Goal: Task Accomplishment & Management: Complete application form

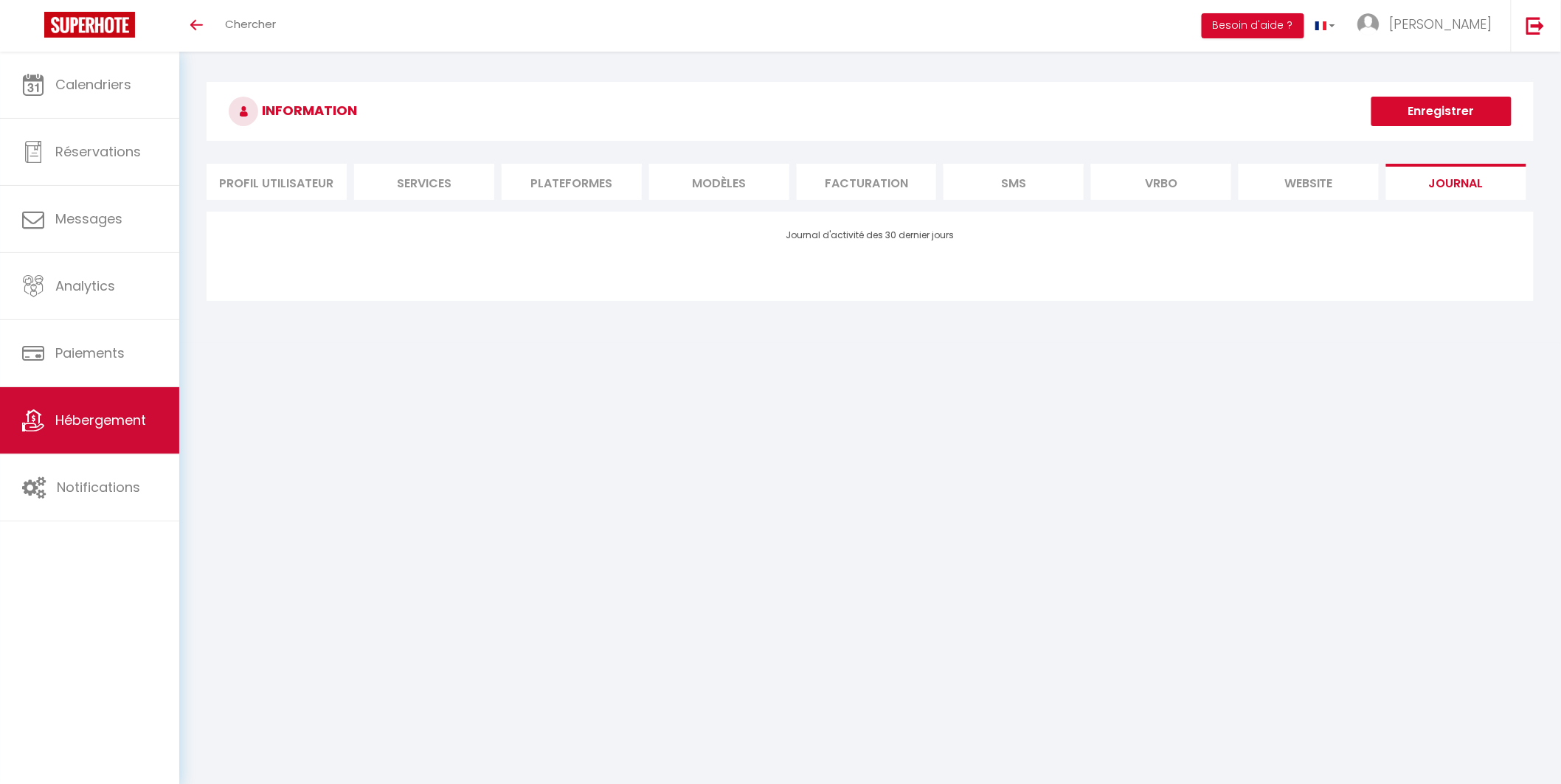
click at [83, 434] on link "Hébergement" at bounding box center [89, 420] width 179 height 66
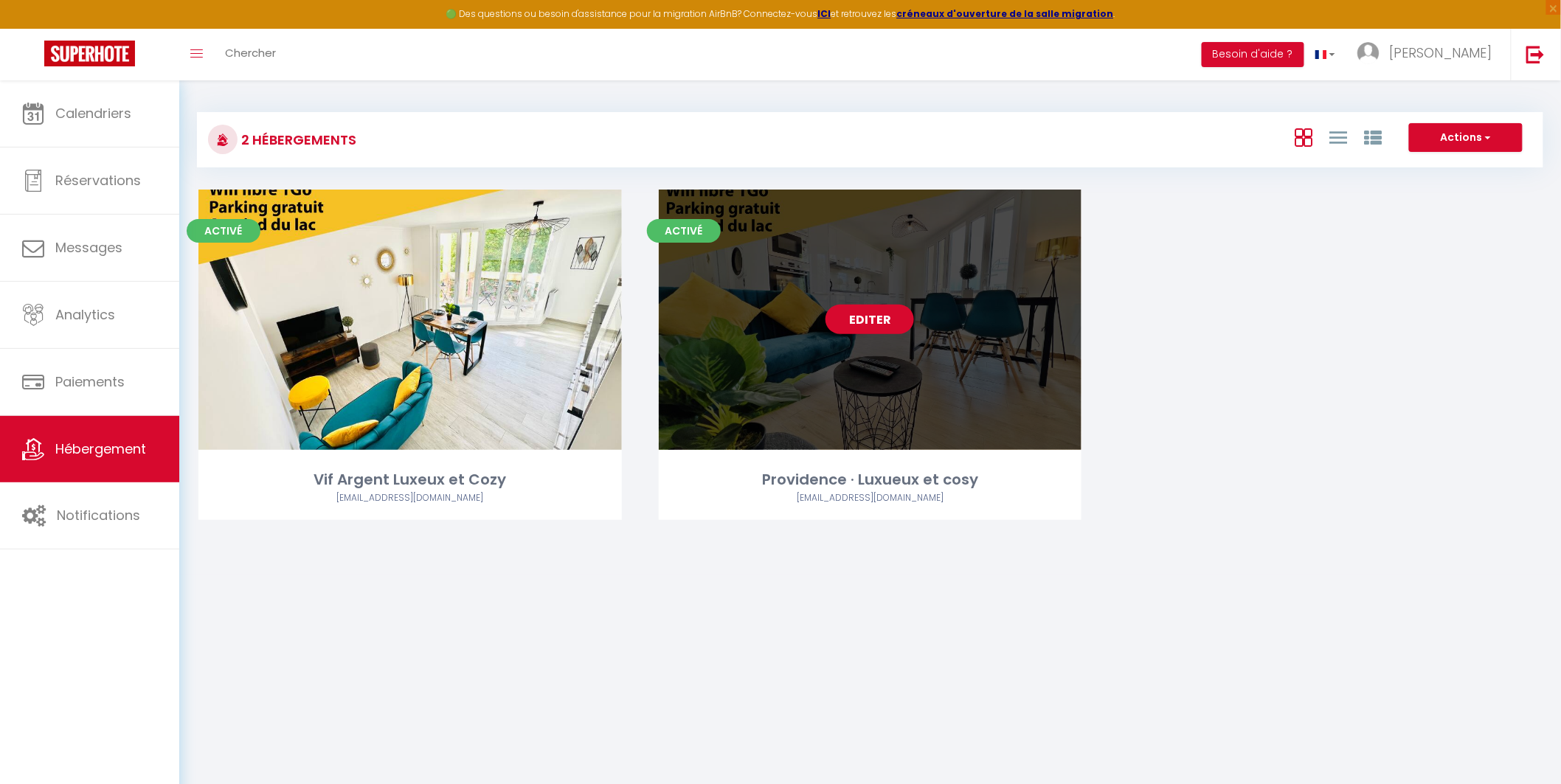
click at [880, 319] on link "Editer" at bounding box center [870, 319] width 88 height 29
click at [870, 322] on link "Editer" at bounding box center [870, 319] width 88 height 29
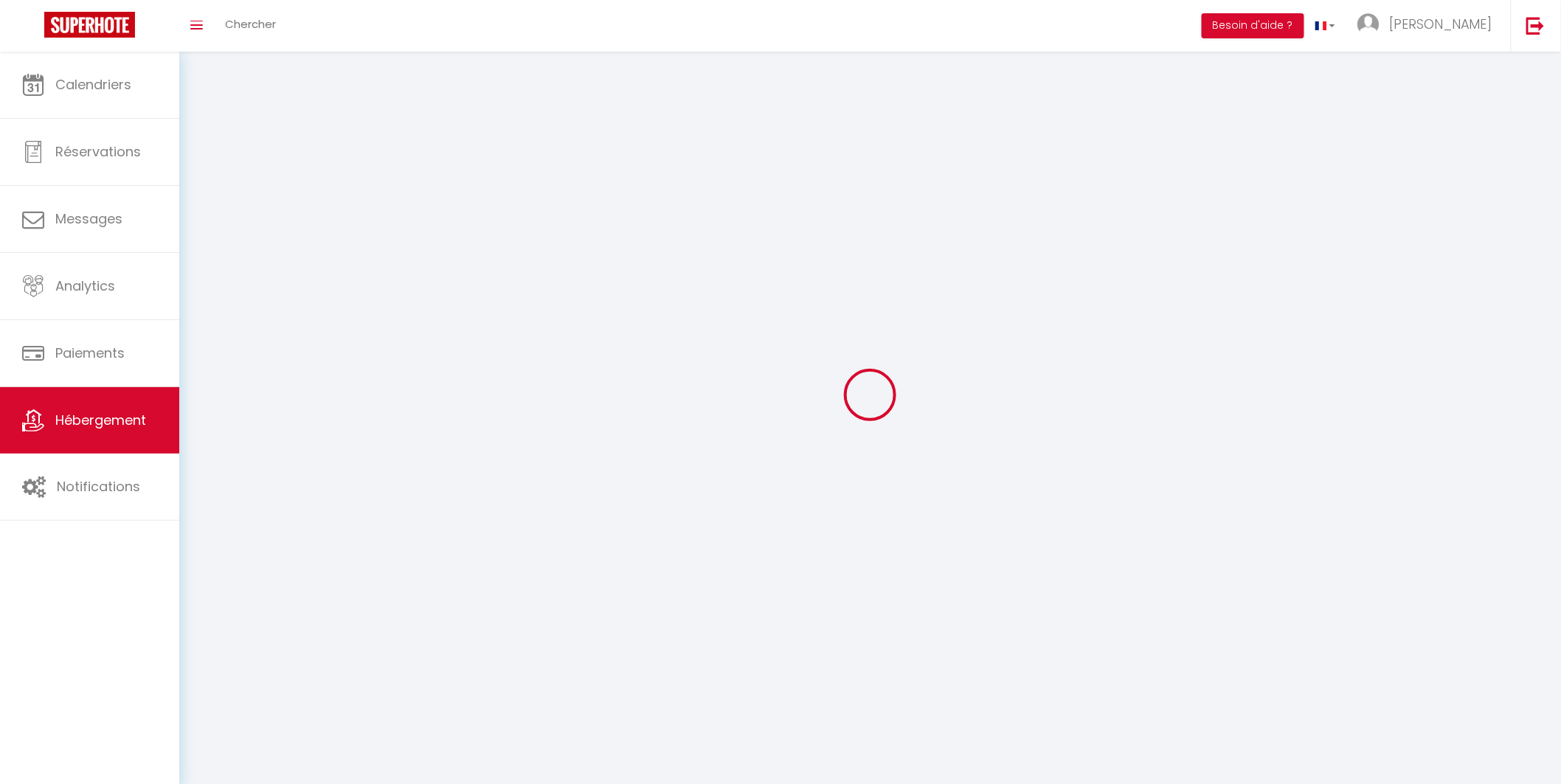
select select "1"
select select
select select "28"
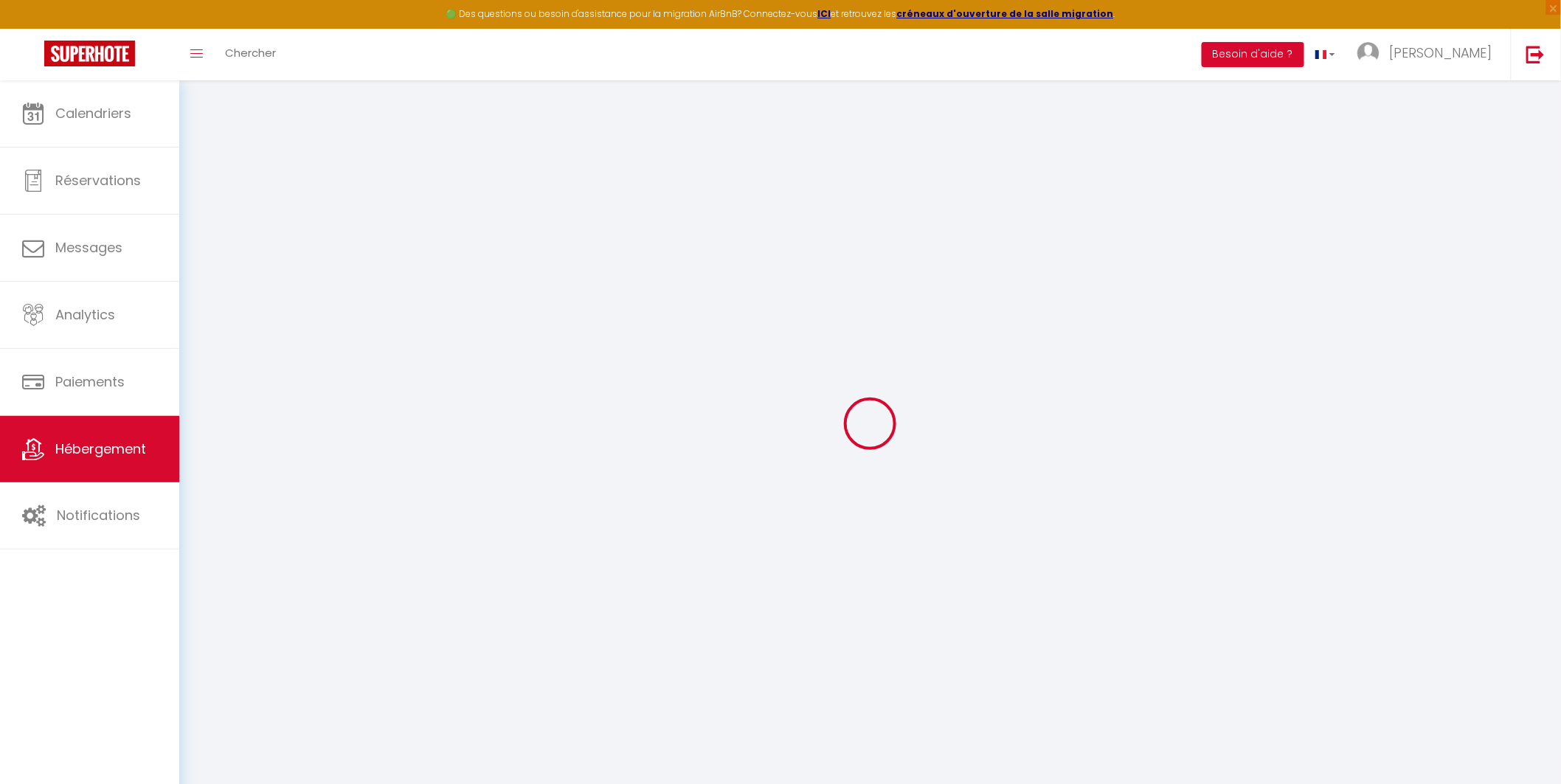
select select
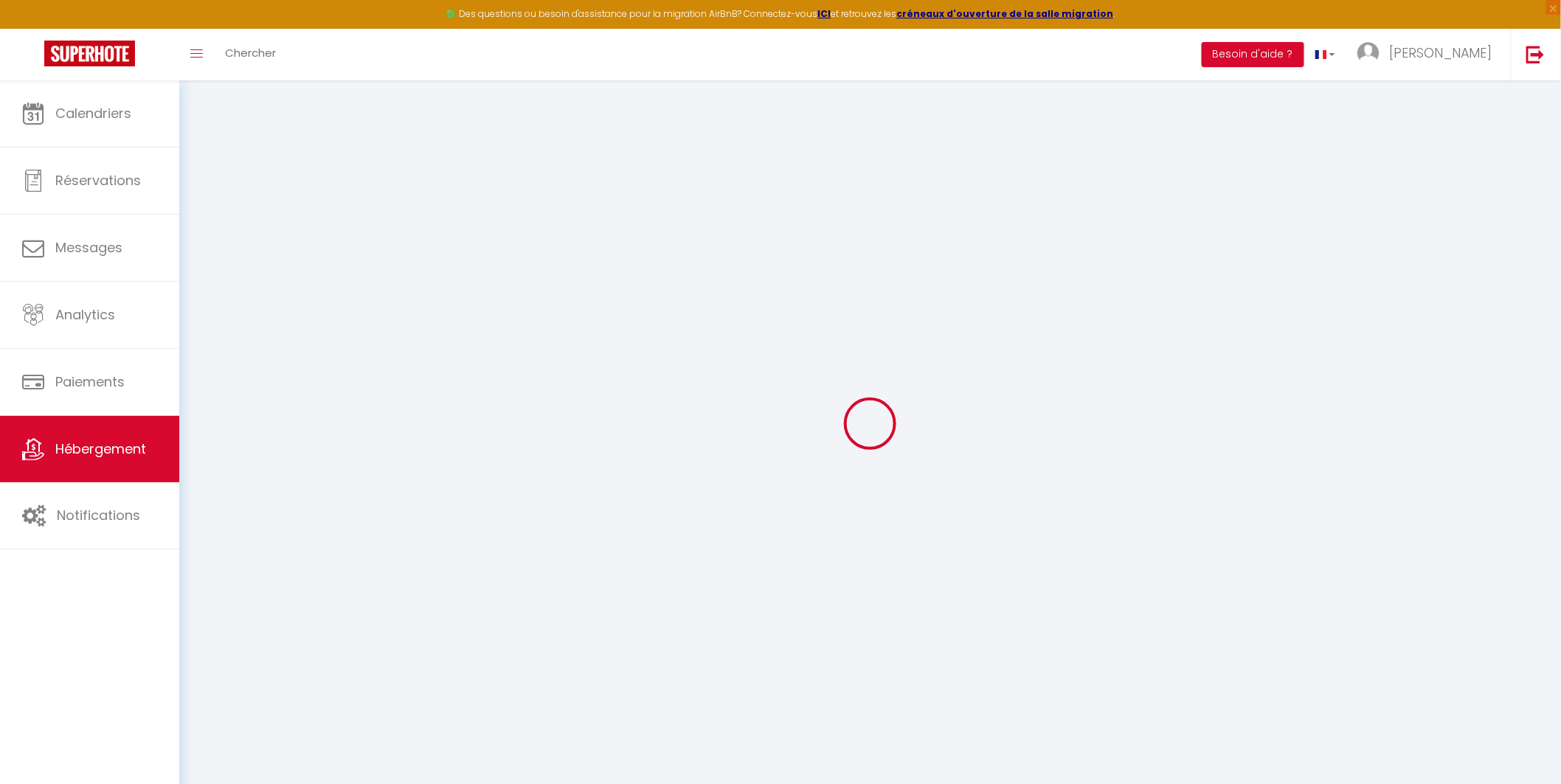
select select
checkbox input "false"
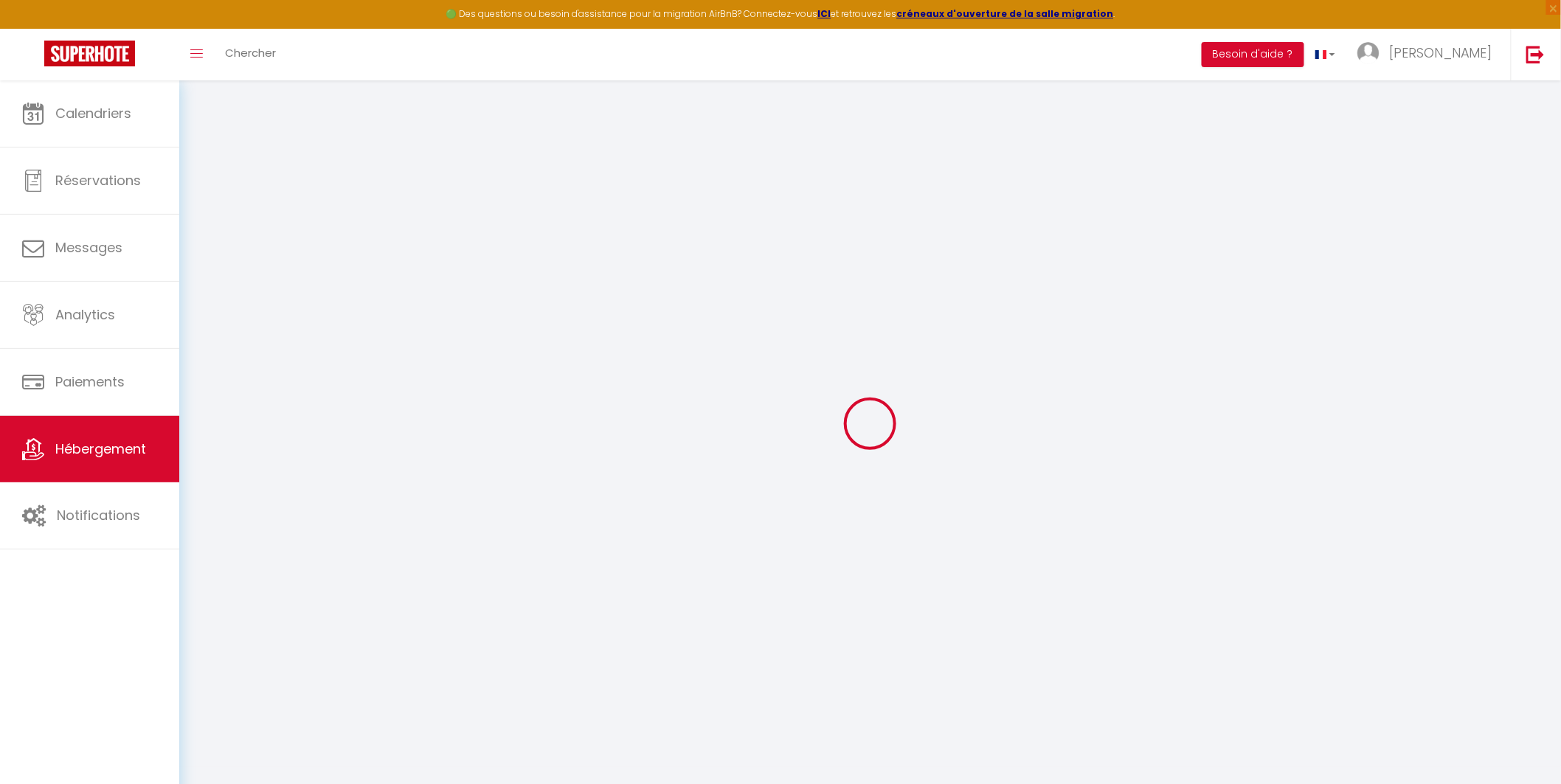
select select
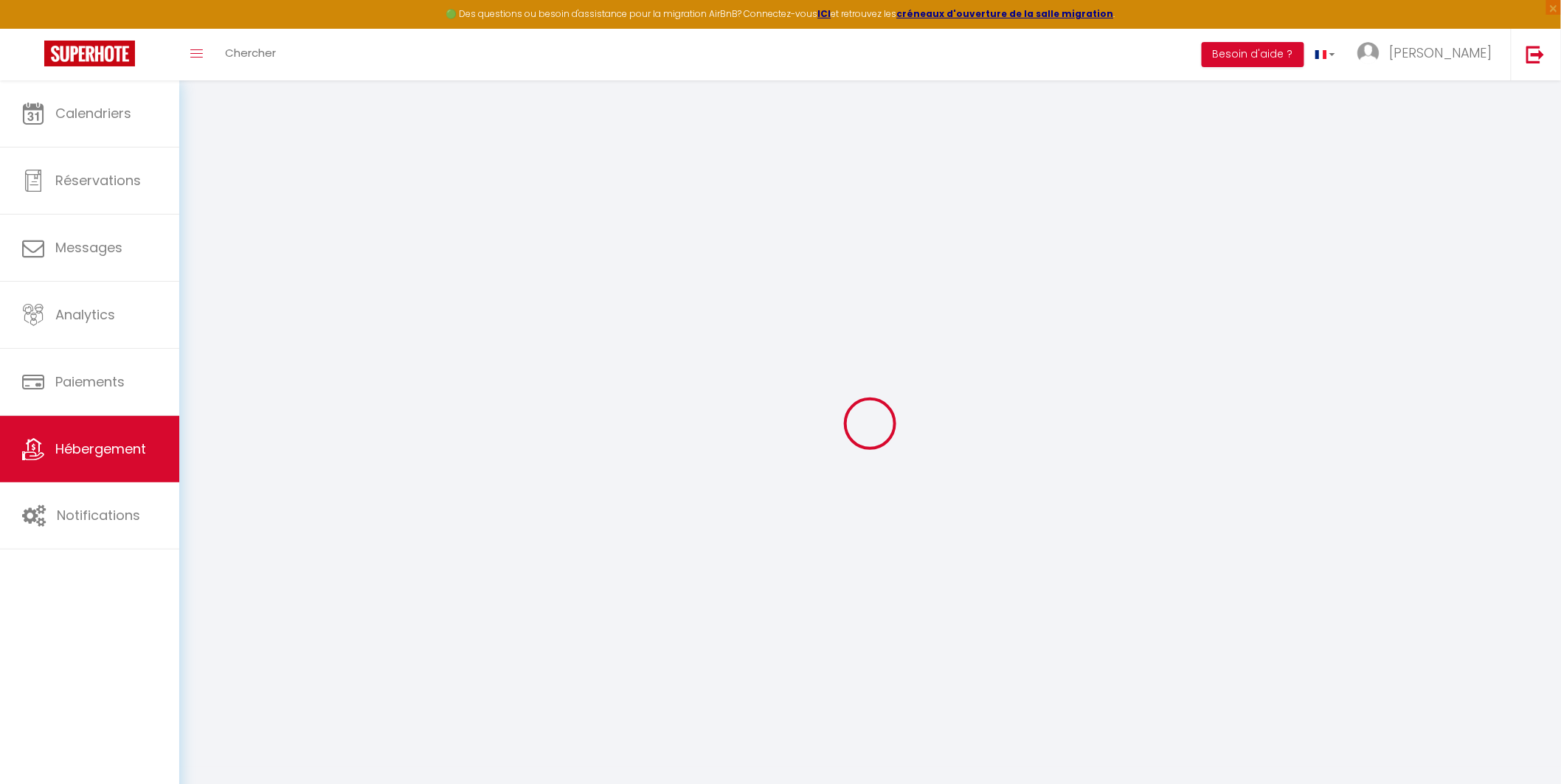
select select
checkbox input "false"
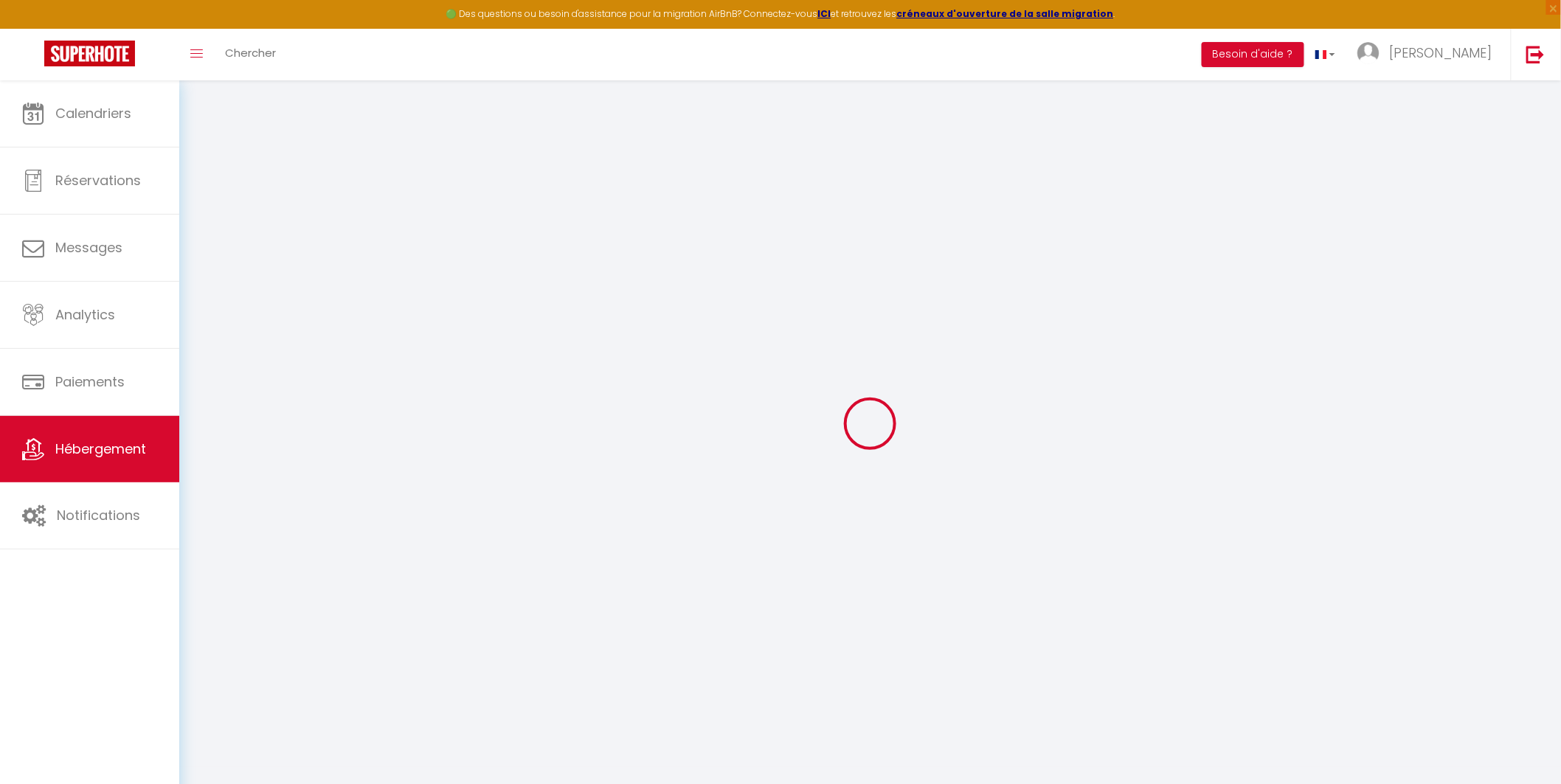
checkbox input "false"
select select
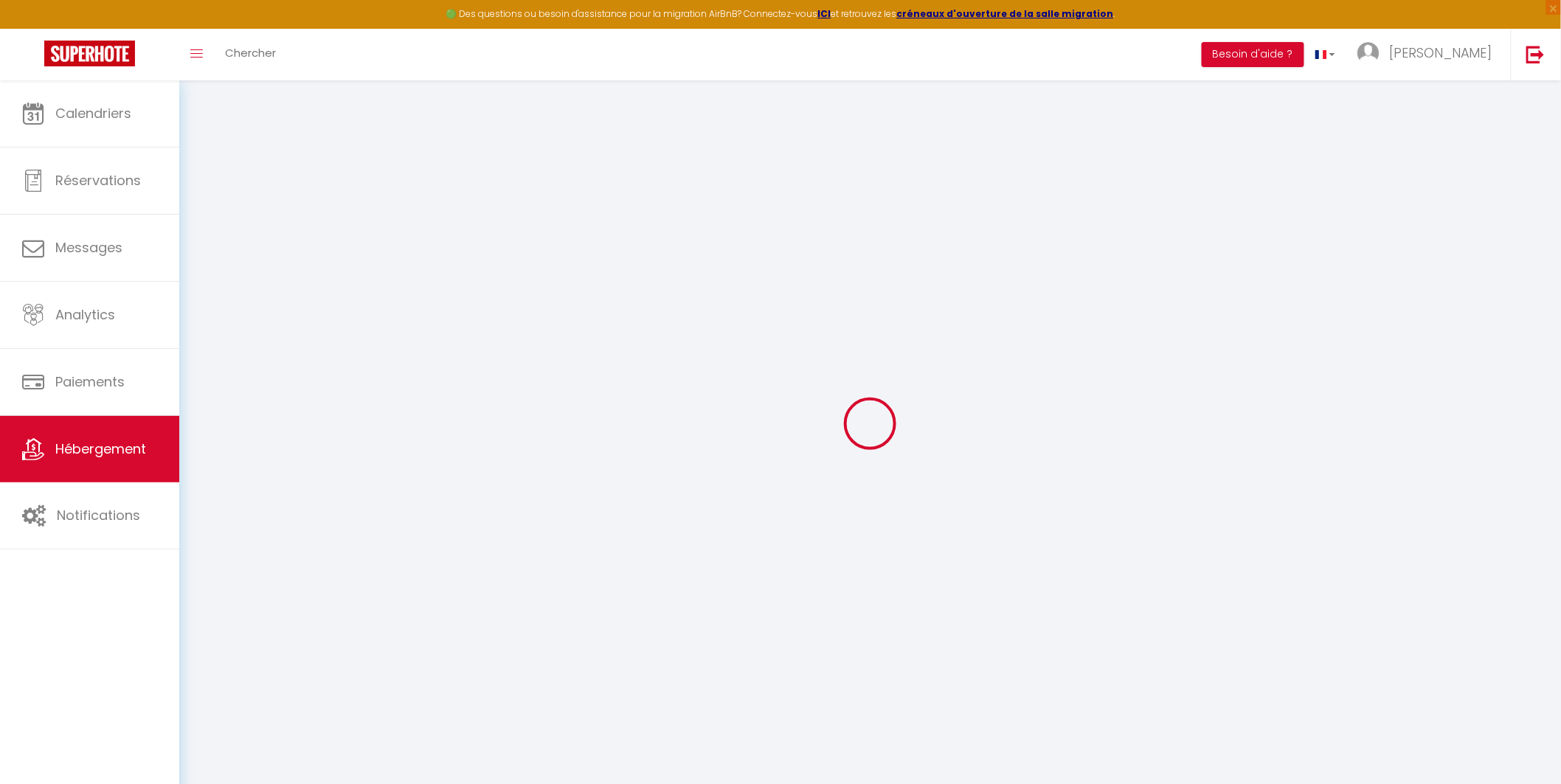
select select
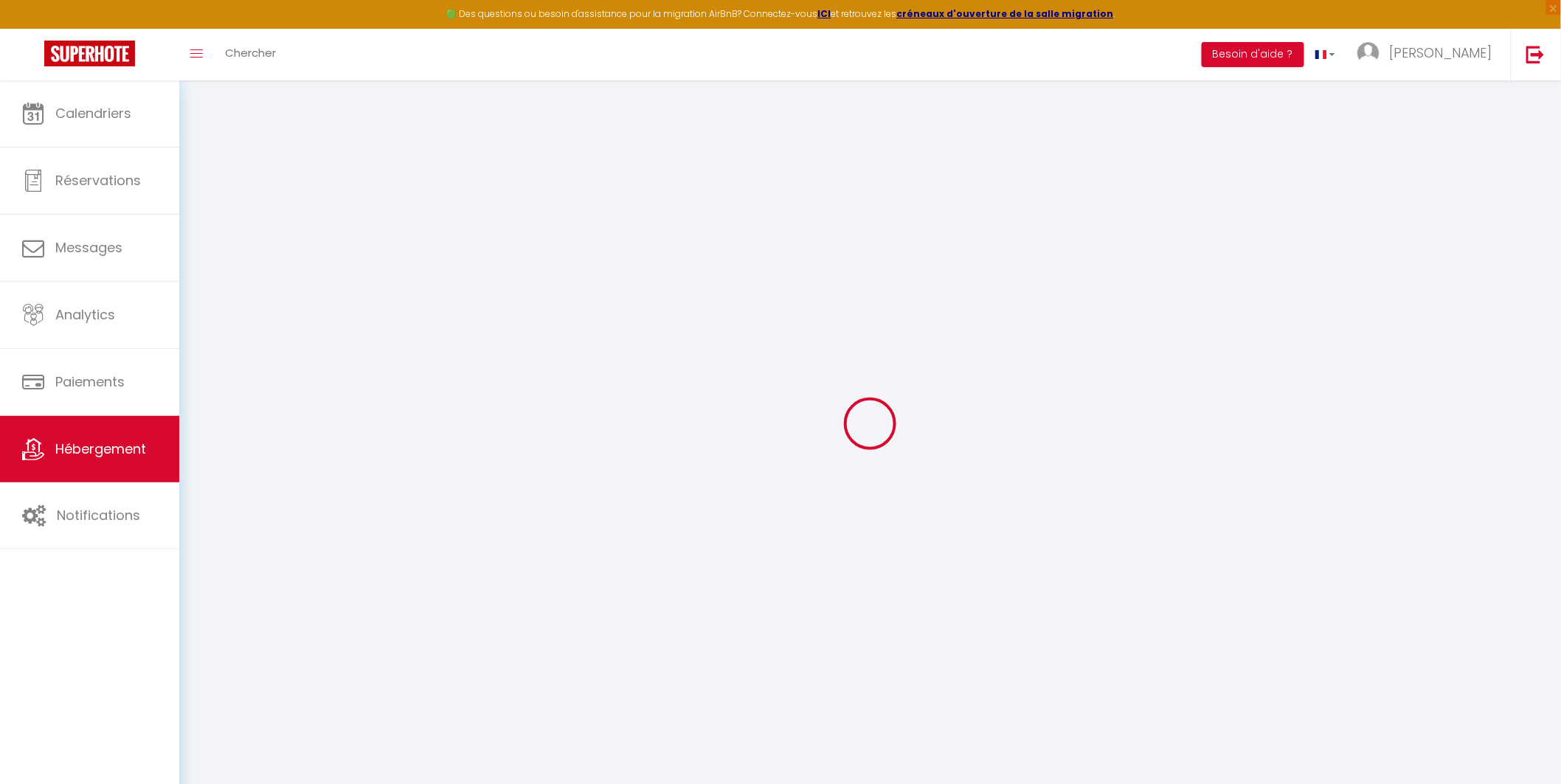
checkbox input "false"
select select
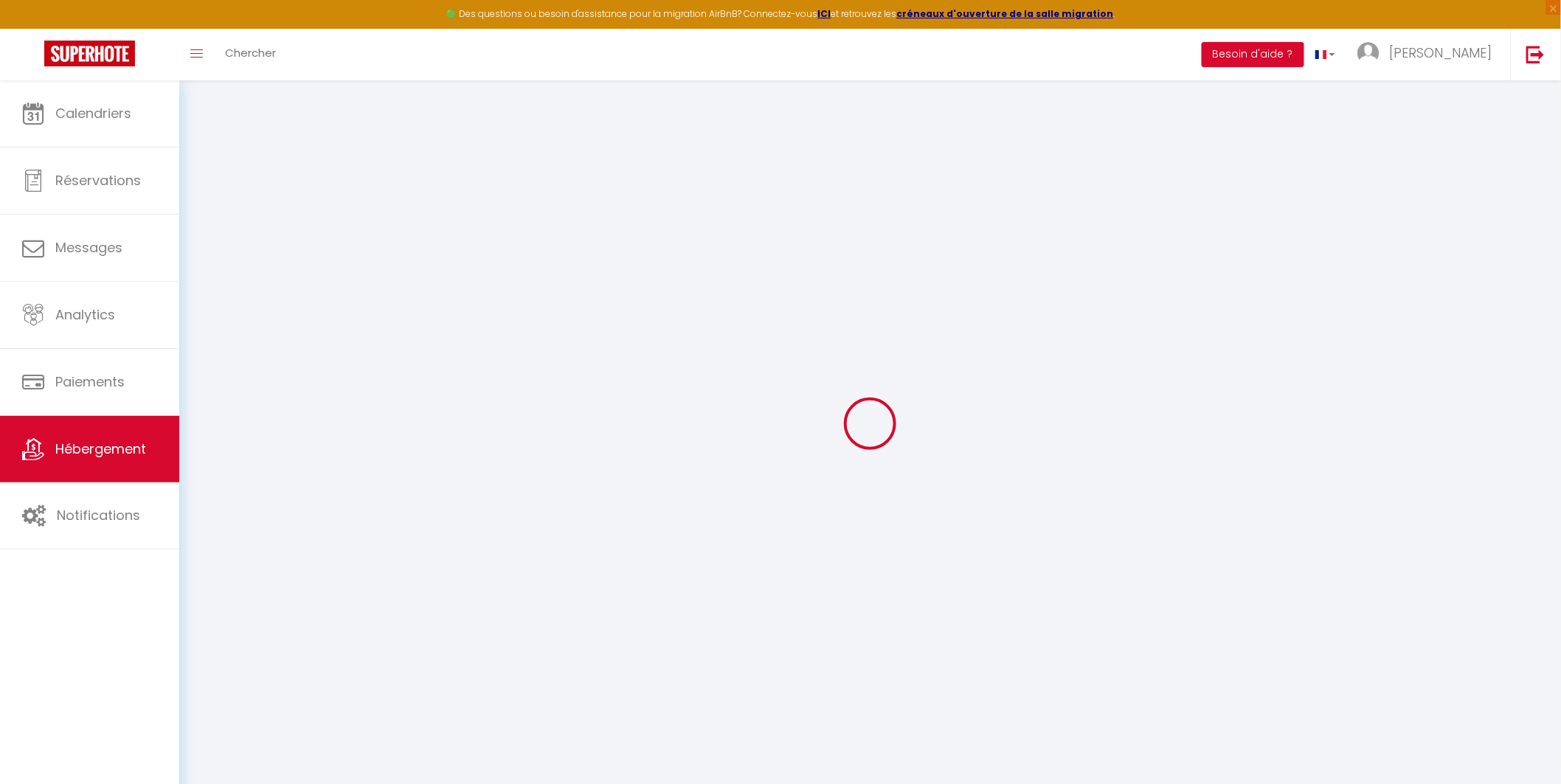
select select
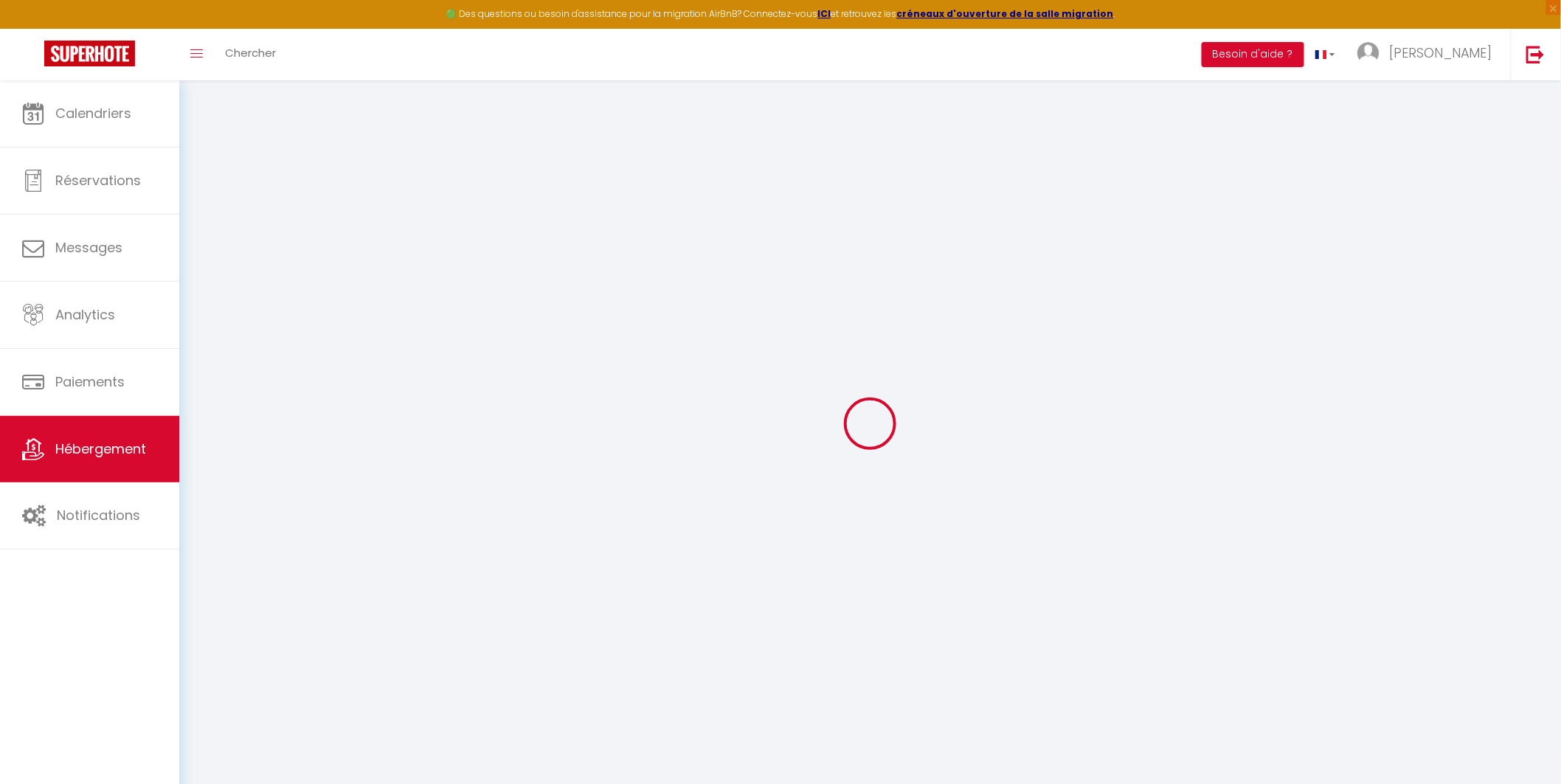
select select
checkbox input "false"
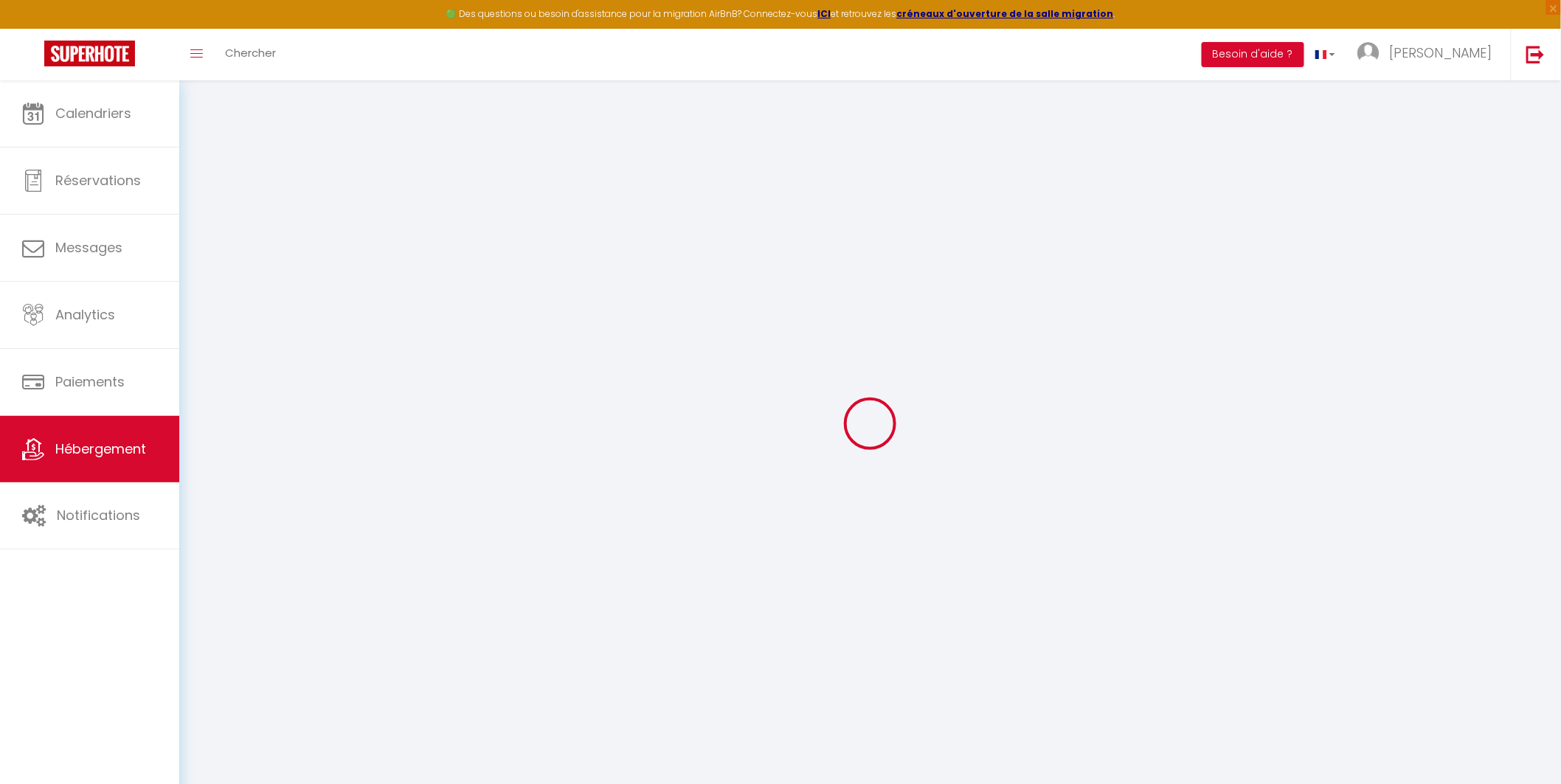
checkbox input "false"
select select
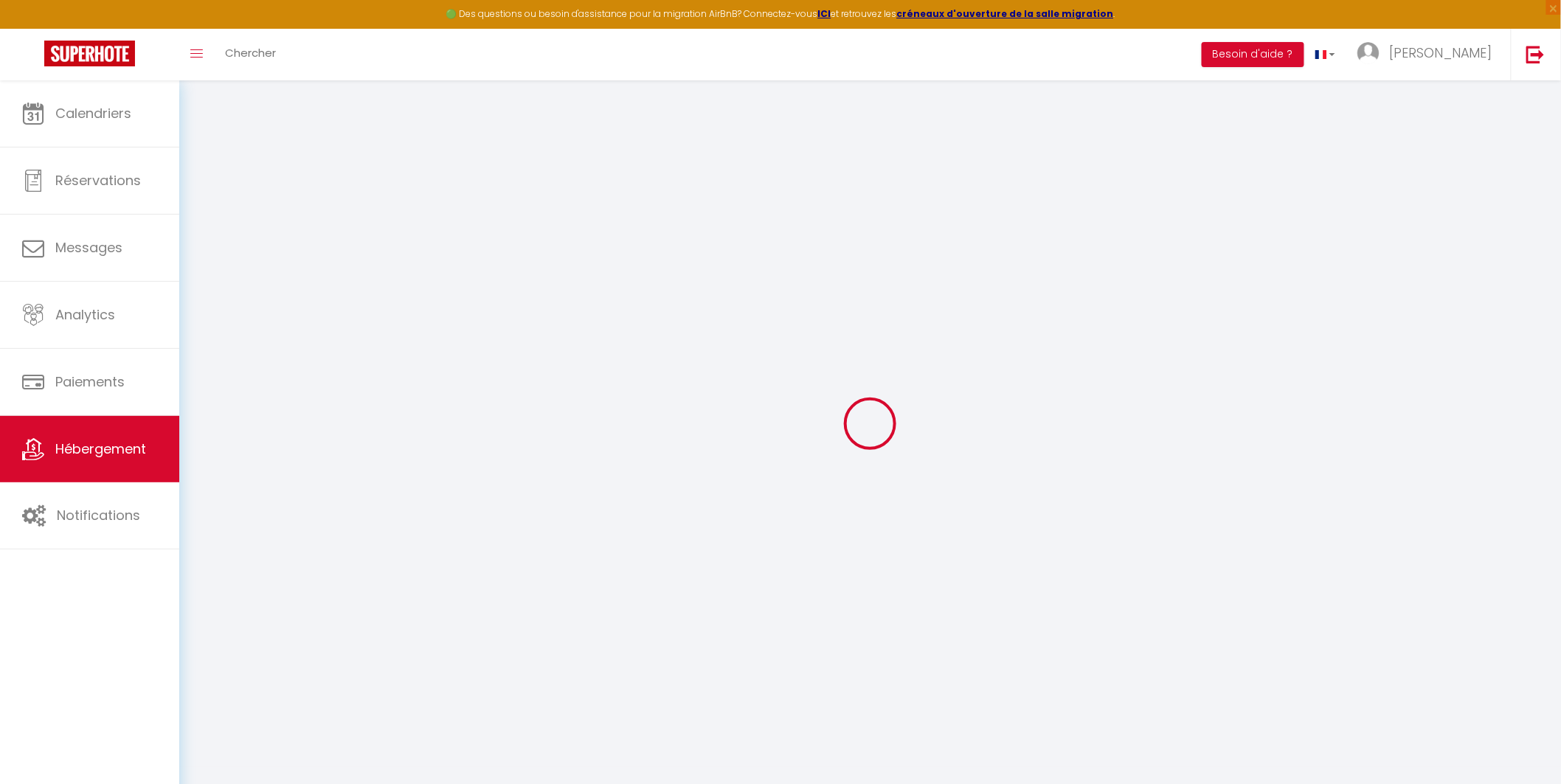
select select
checkbox input "false"
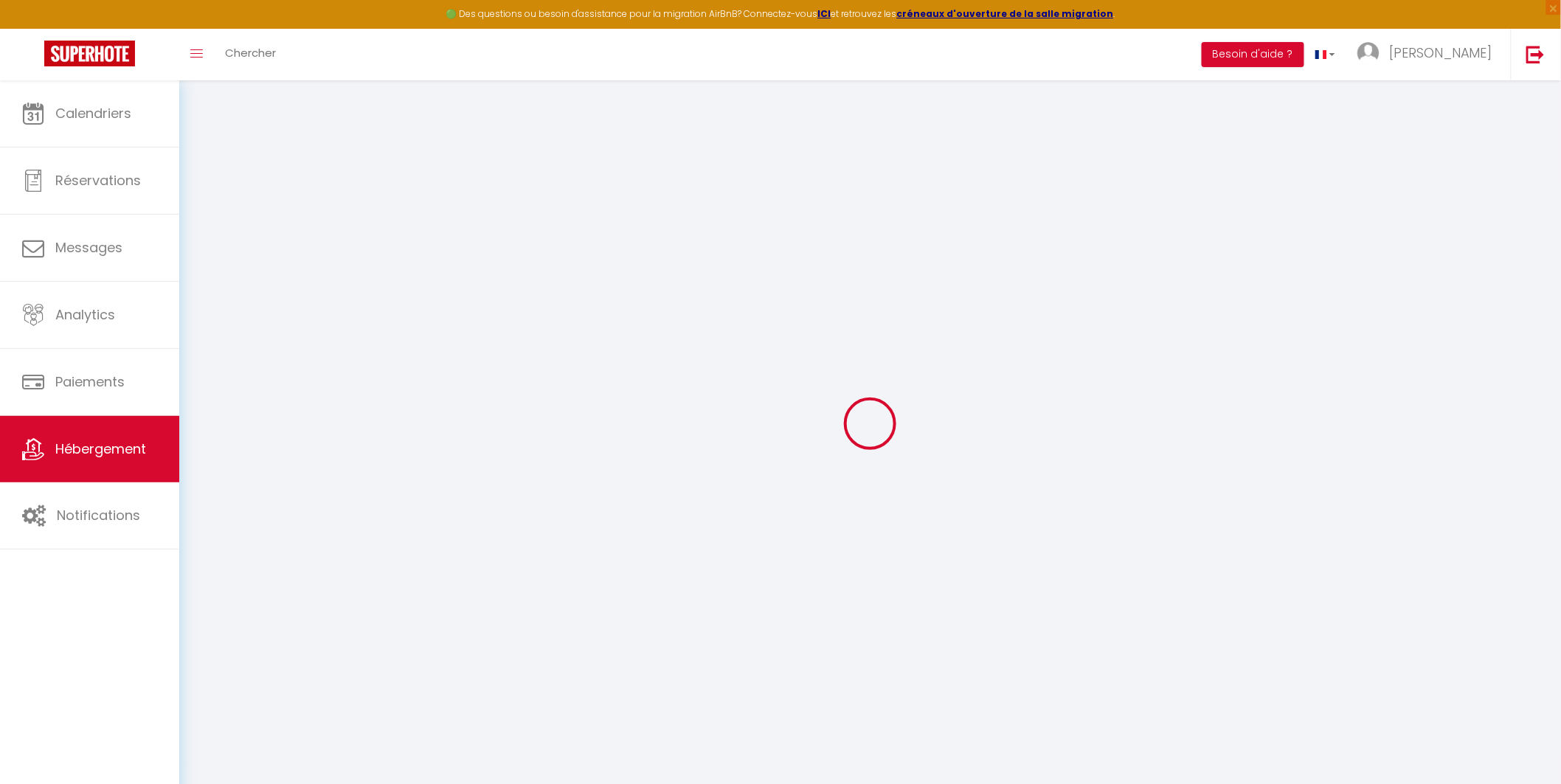
checkbox input "false"
select select
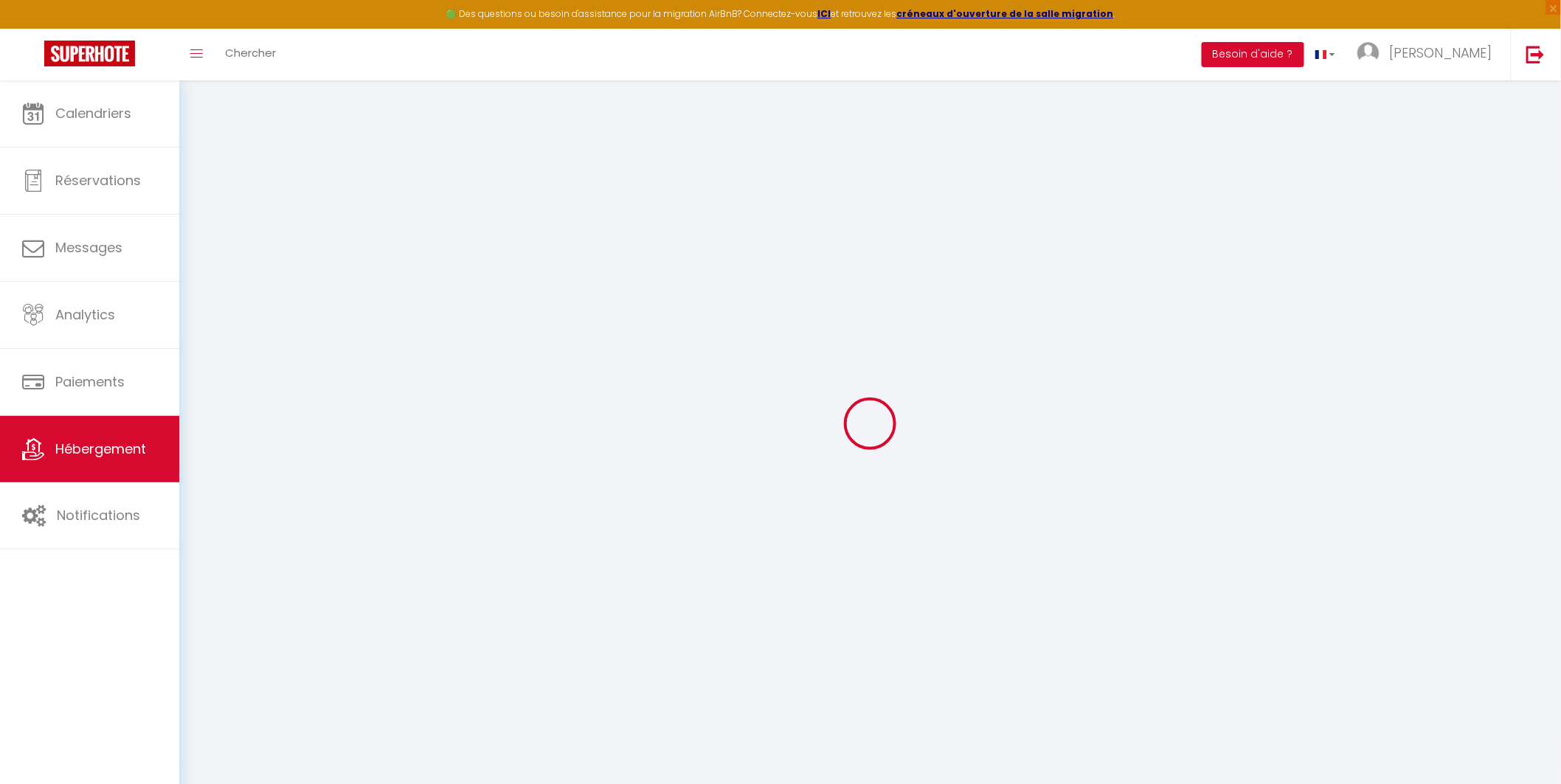
type input "Providence · Luxueux et cosy"
type input "[PERSON_NAME]"
type input "[STREET_ADDRESS]"
type input "95800"
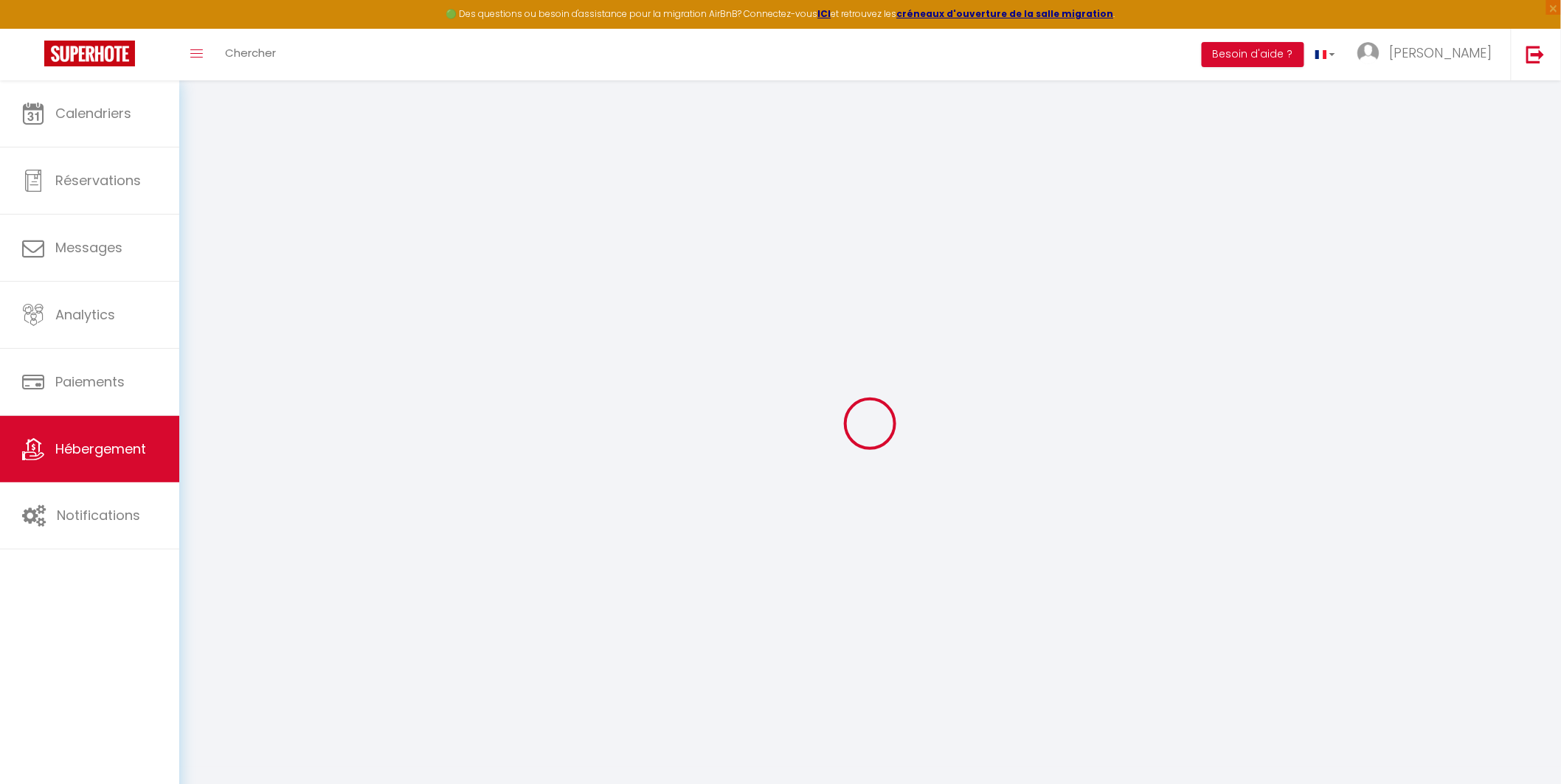
type input "Cergy"
select select "8"
select select "4"
select select "3"
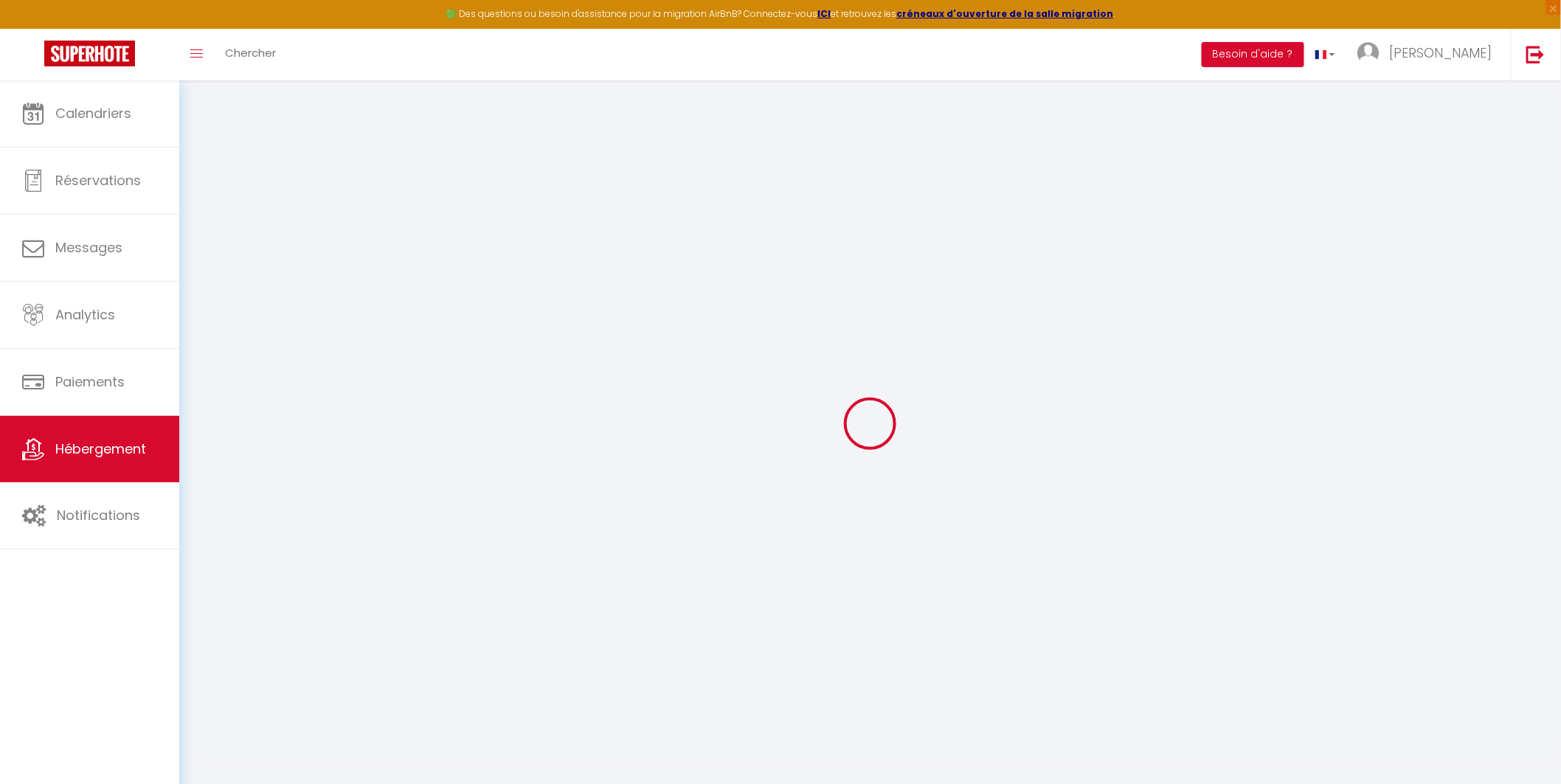
type input "100"
type input "79"
type input "6.18"
type input "500"
select select
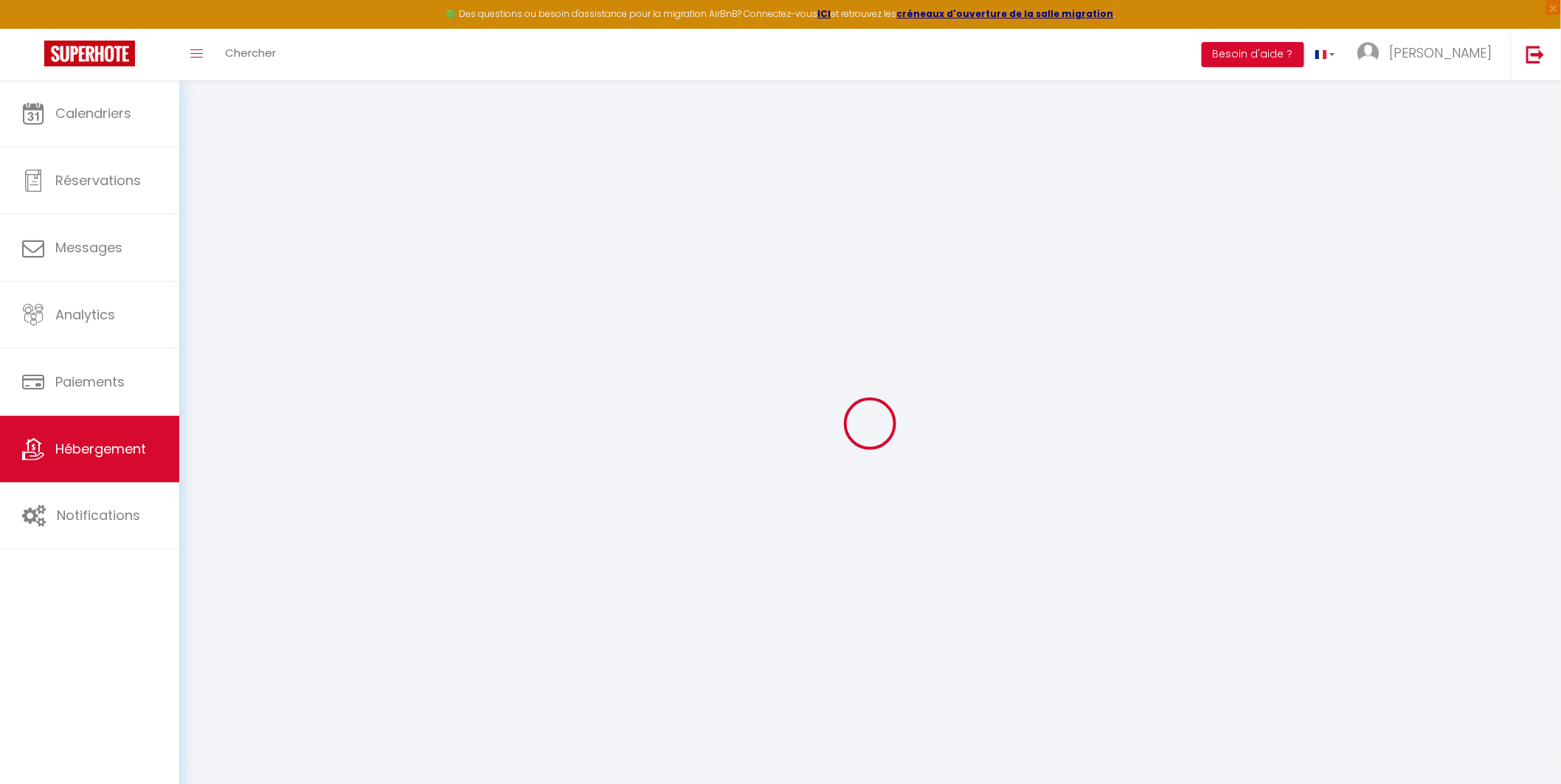
select select
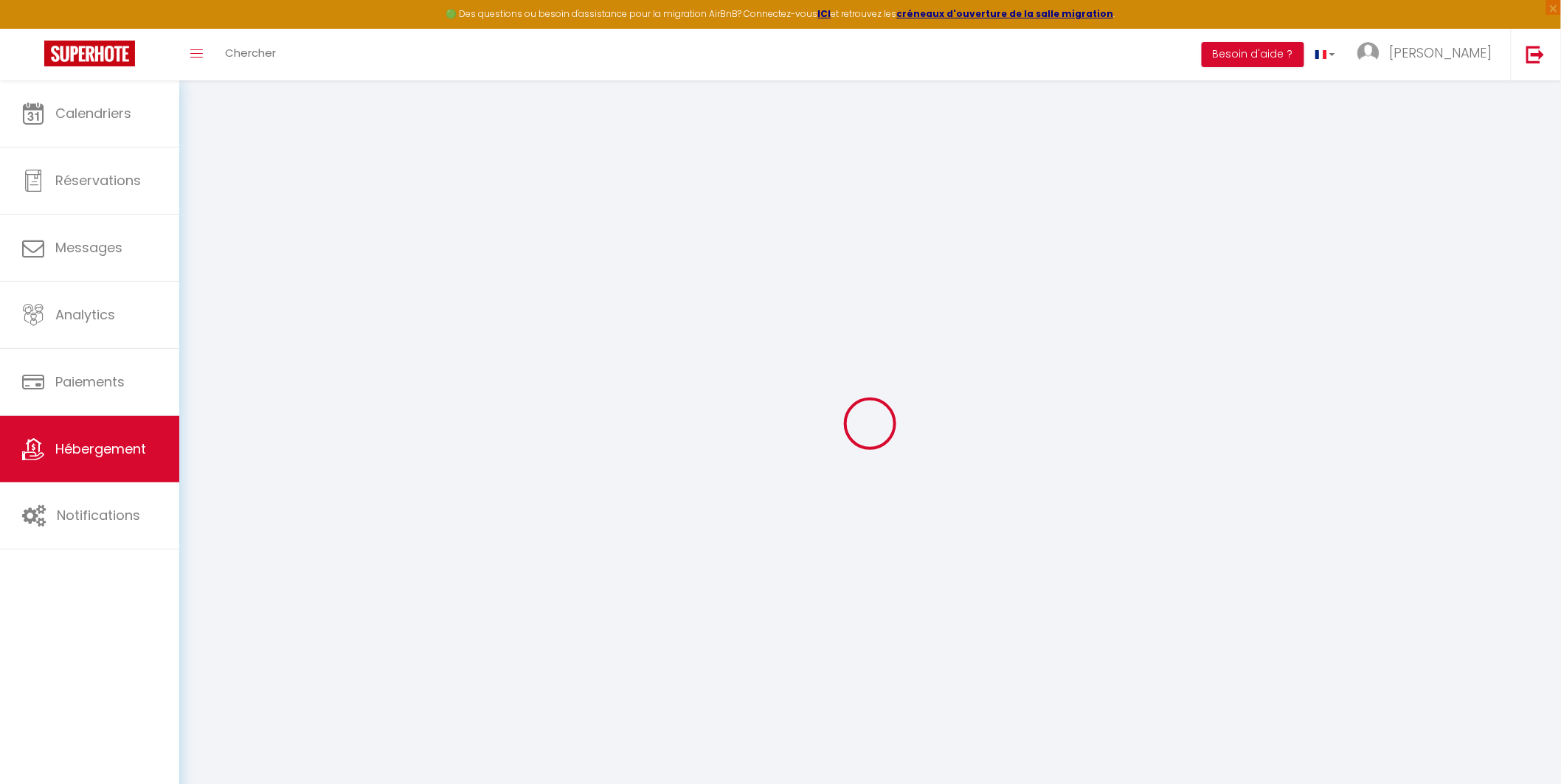
type input "[STREET_ADDRESS]"
type input "95800"
type input "cergy"
type input "[EMAIL_ADDRESS][DOMAIN_NAME]"
select select "2737"
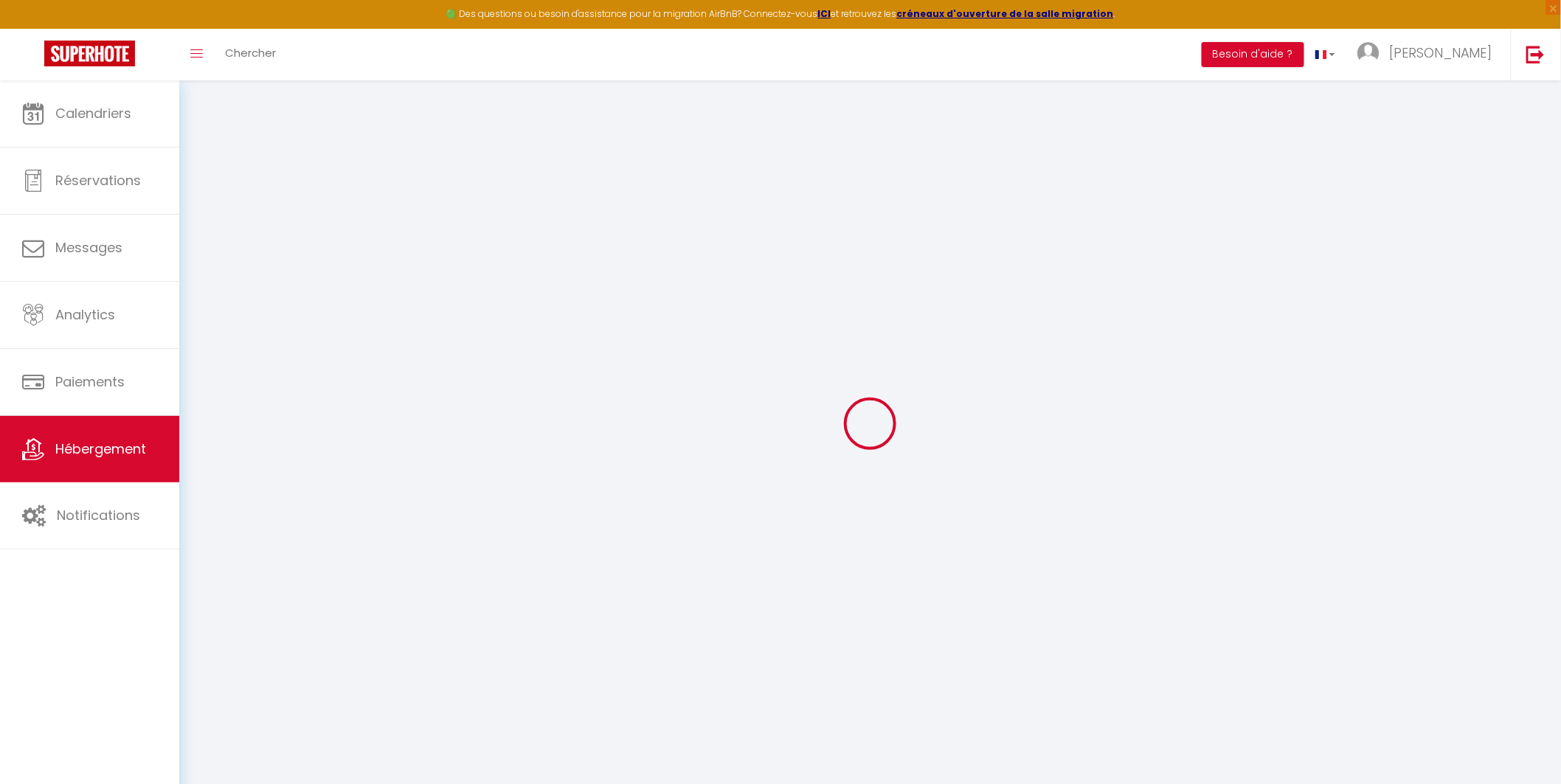
checkbox input "true"
checkbox input "false"
checkbox input "true"
checkbox input "false"
type input "0"
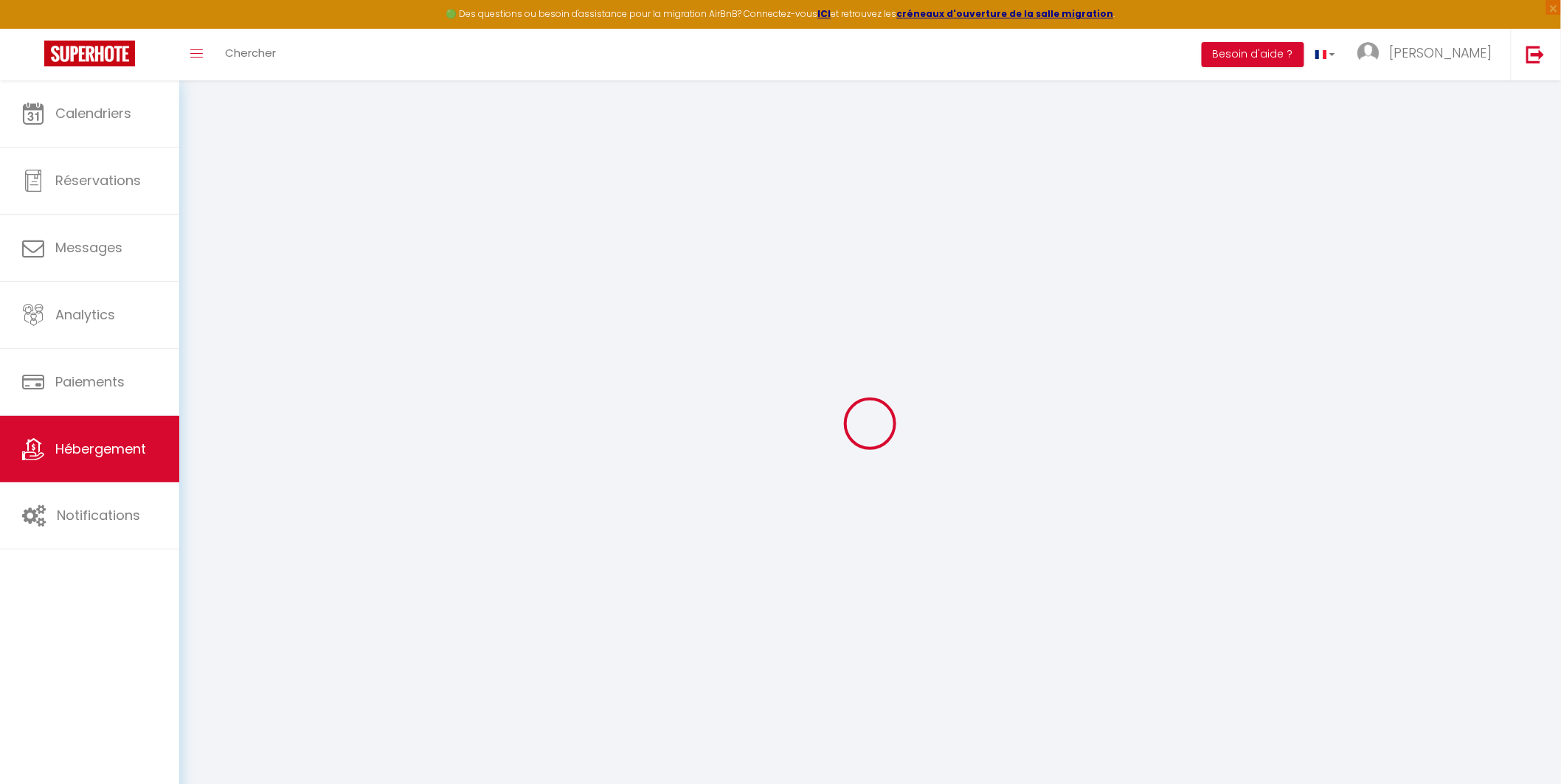
type input "0"
select select
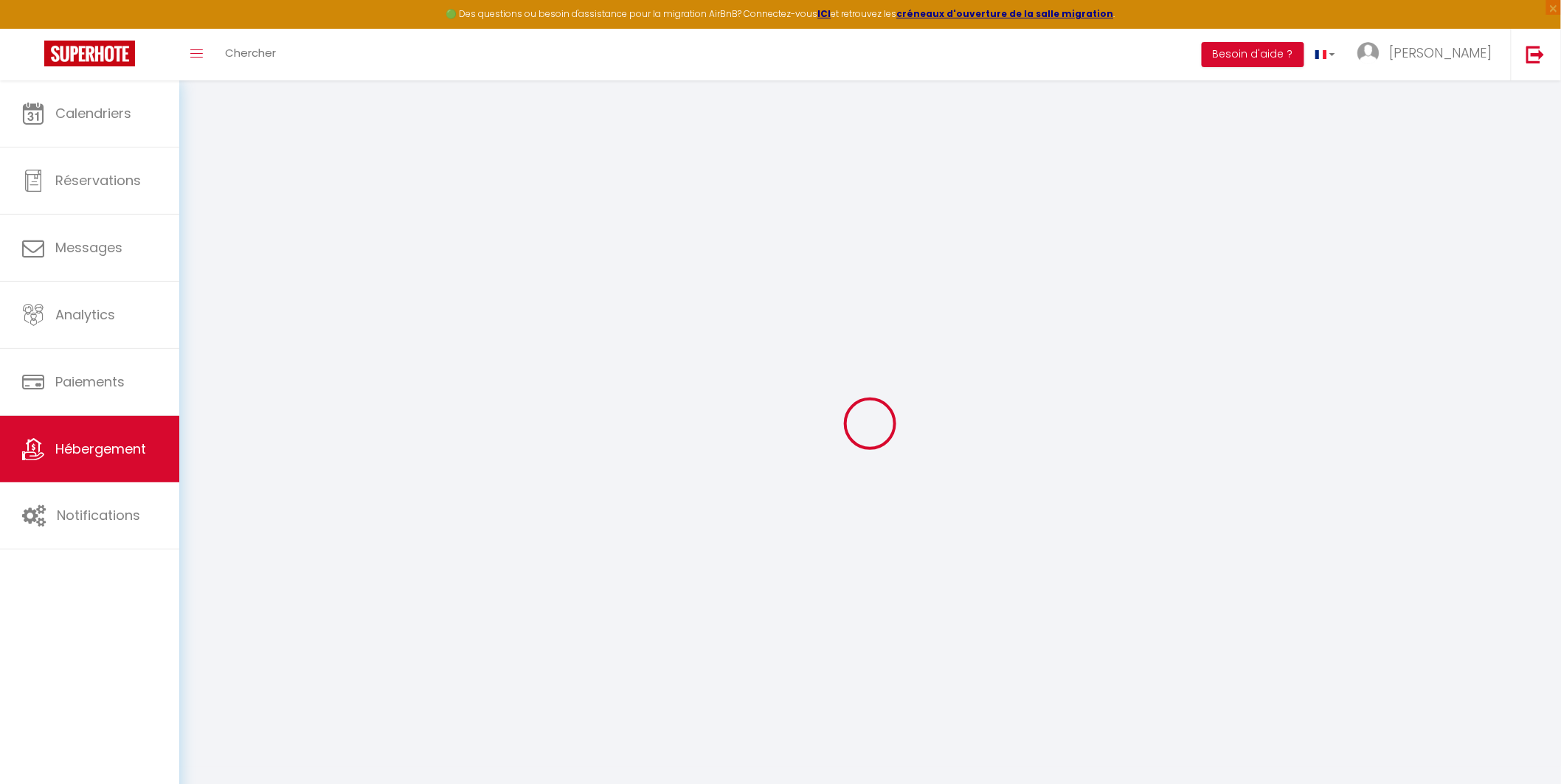
select select
checkbox input "true"
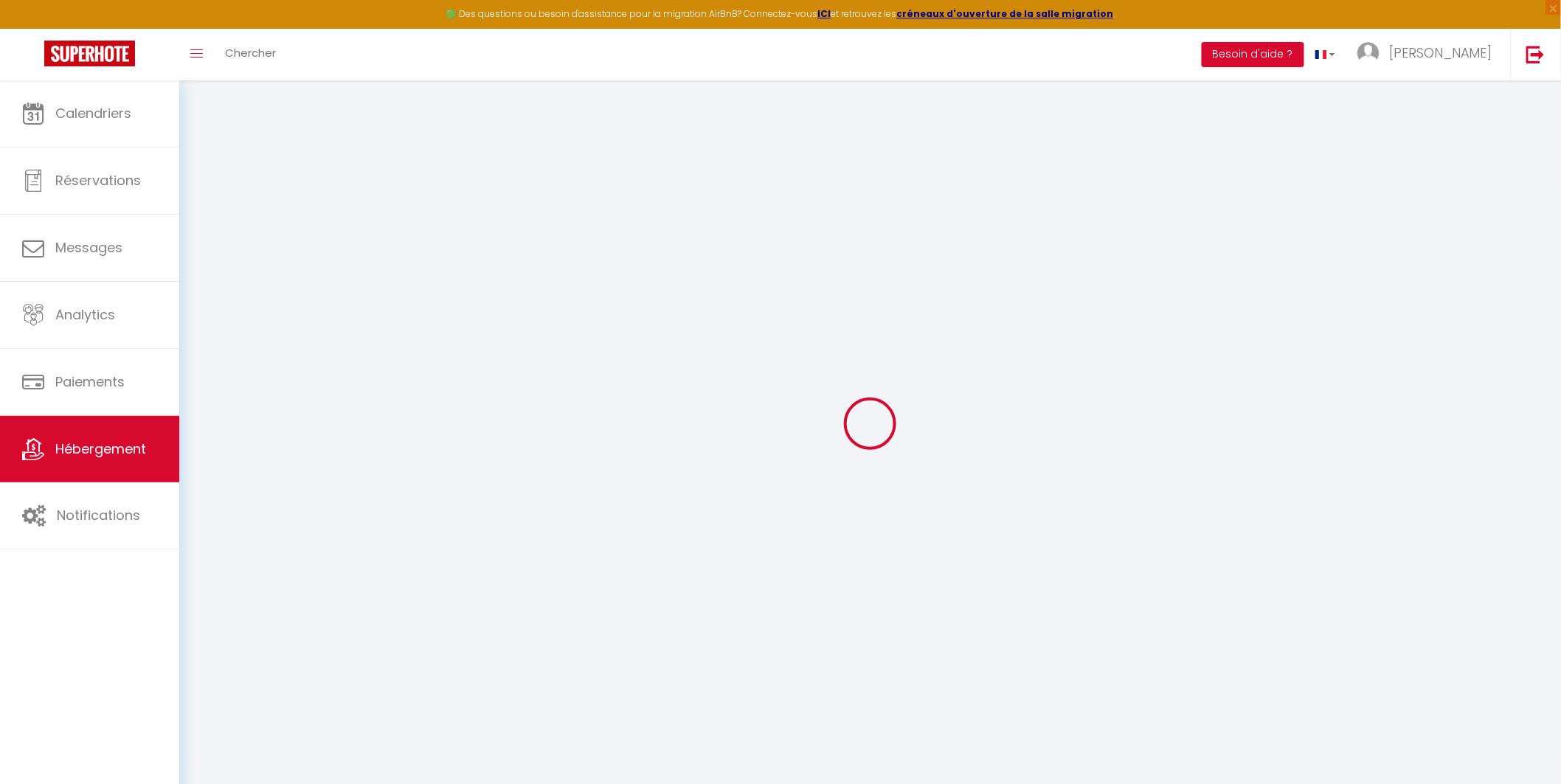
checkbox input "false"
checkbox input "true"
checkbox input "false"
select select
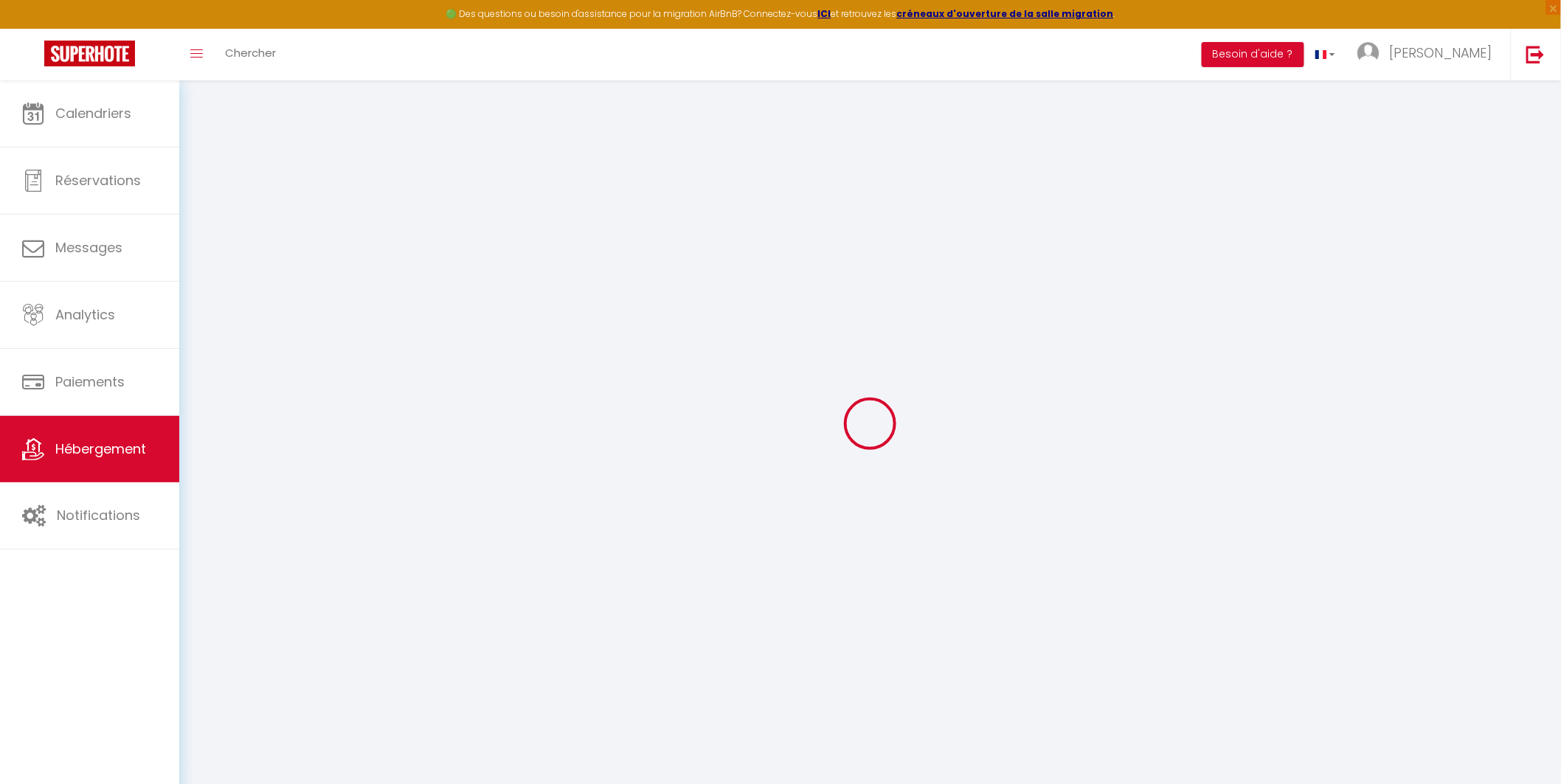
select select
checkbox input "true"
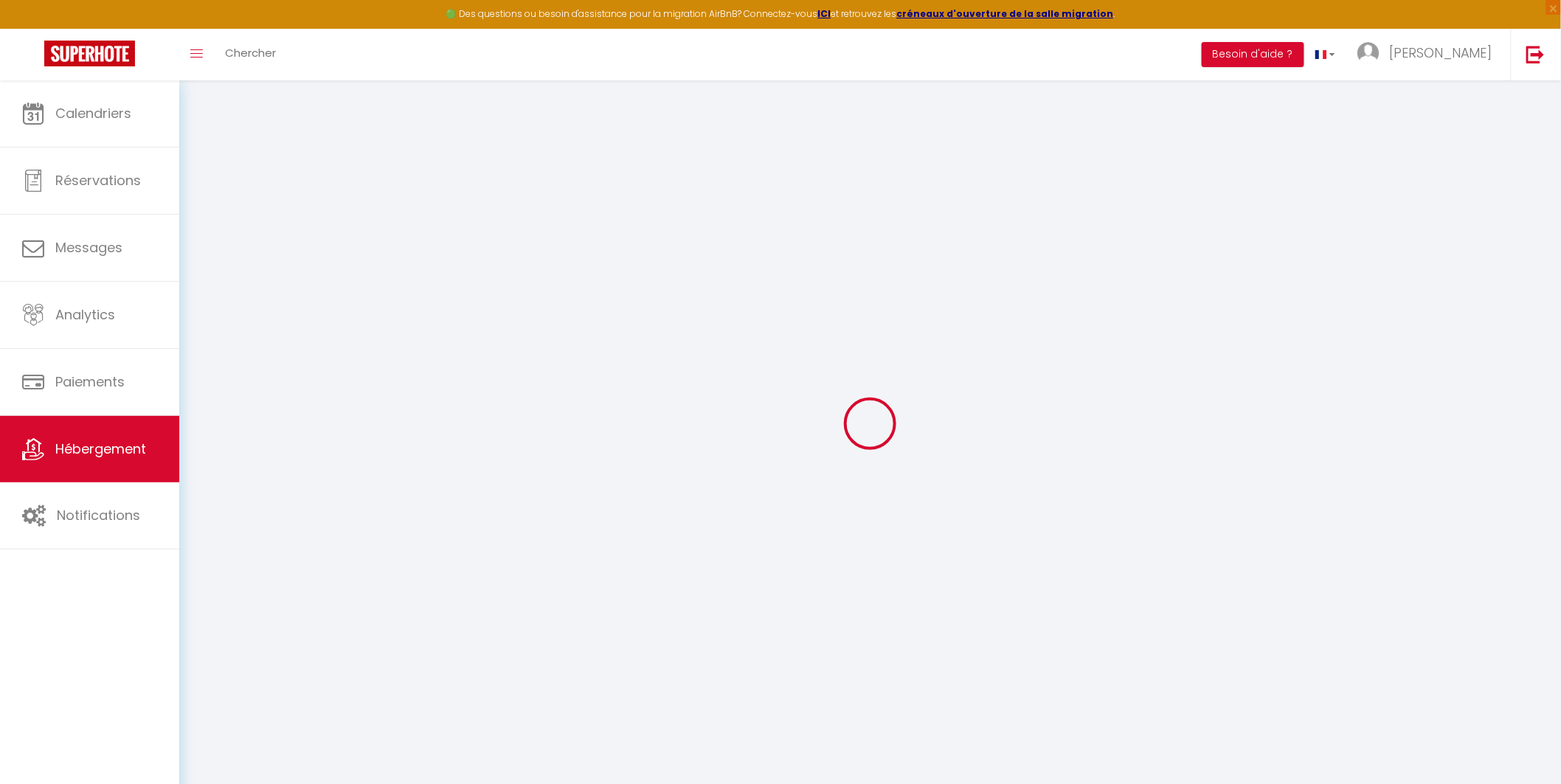
checkbox input "false"
checkbox input "true"
checkbox input "false"
checkbox input "true"
checkbox input "false"
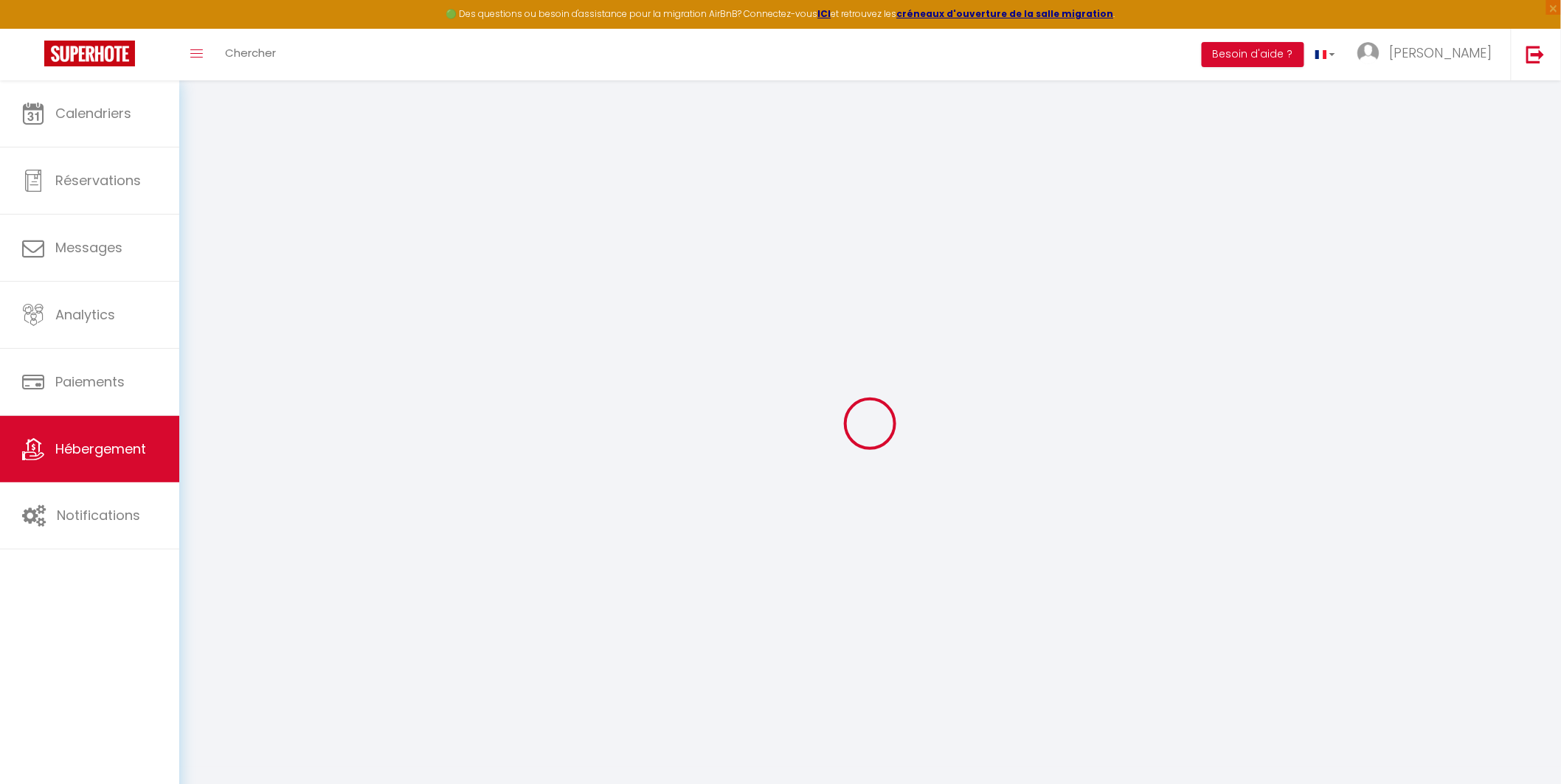
checkbox input "true"
checkbox input "false"
checkbox input "true"
checkbox input "false"
checkbox input "true"
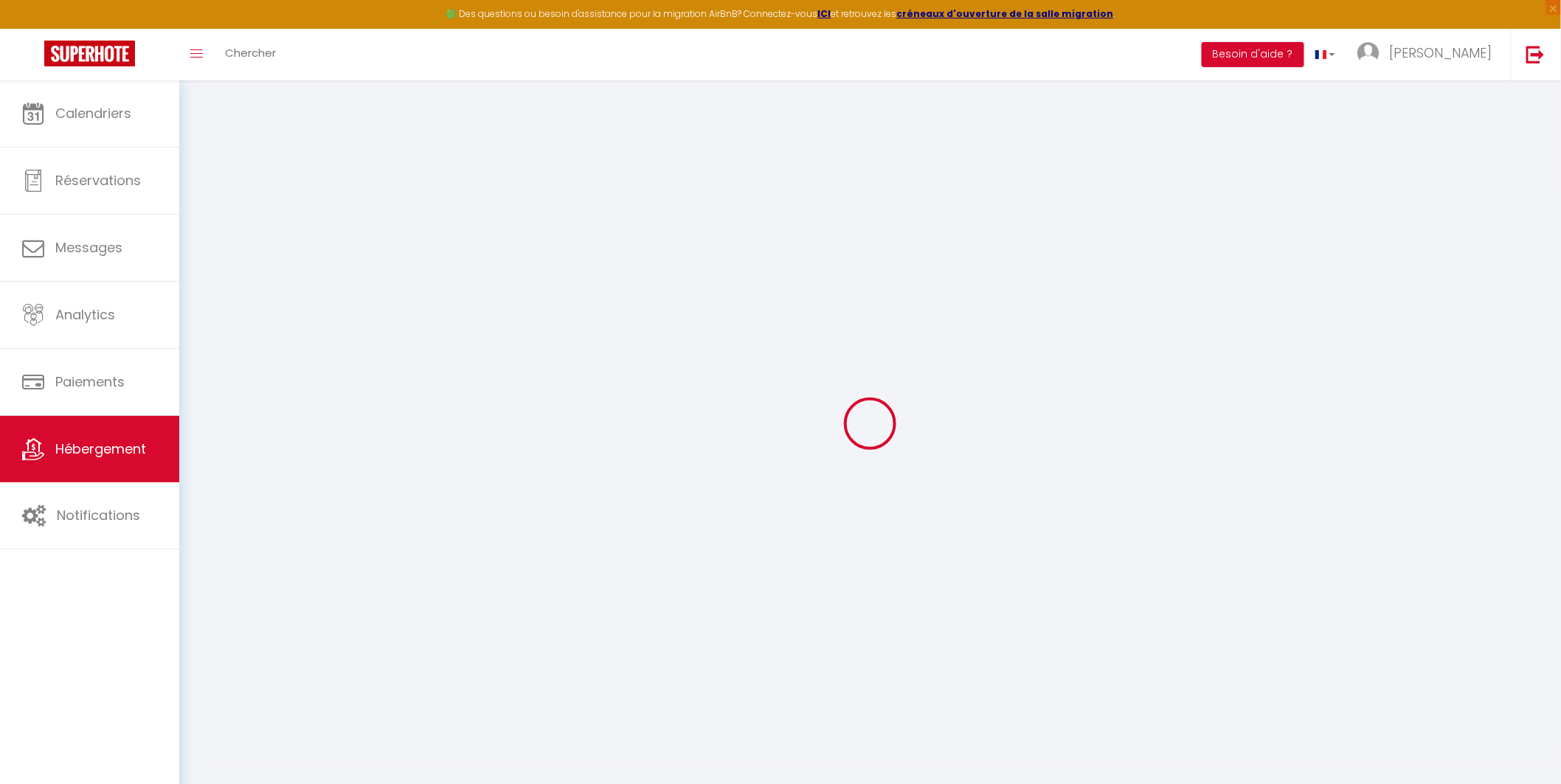
checkbox input "false"
select select "15:00"
select select
select select "10:00"
select select "15"
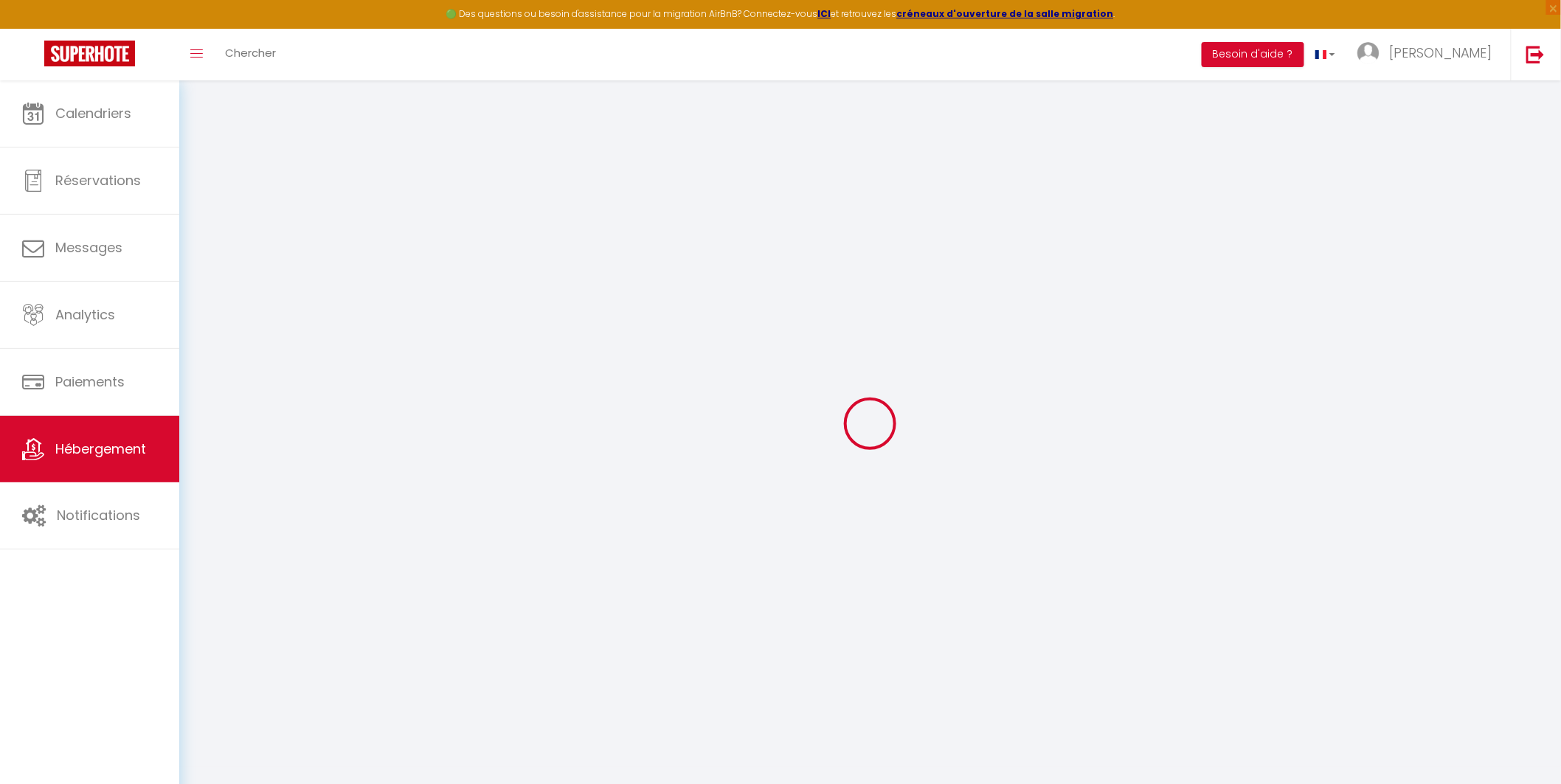
select select "15"
select select "17:00"
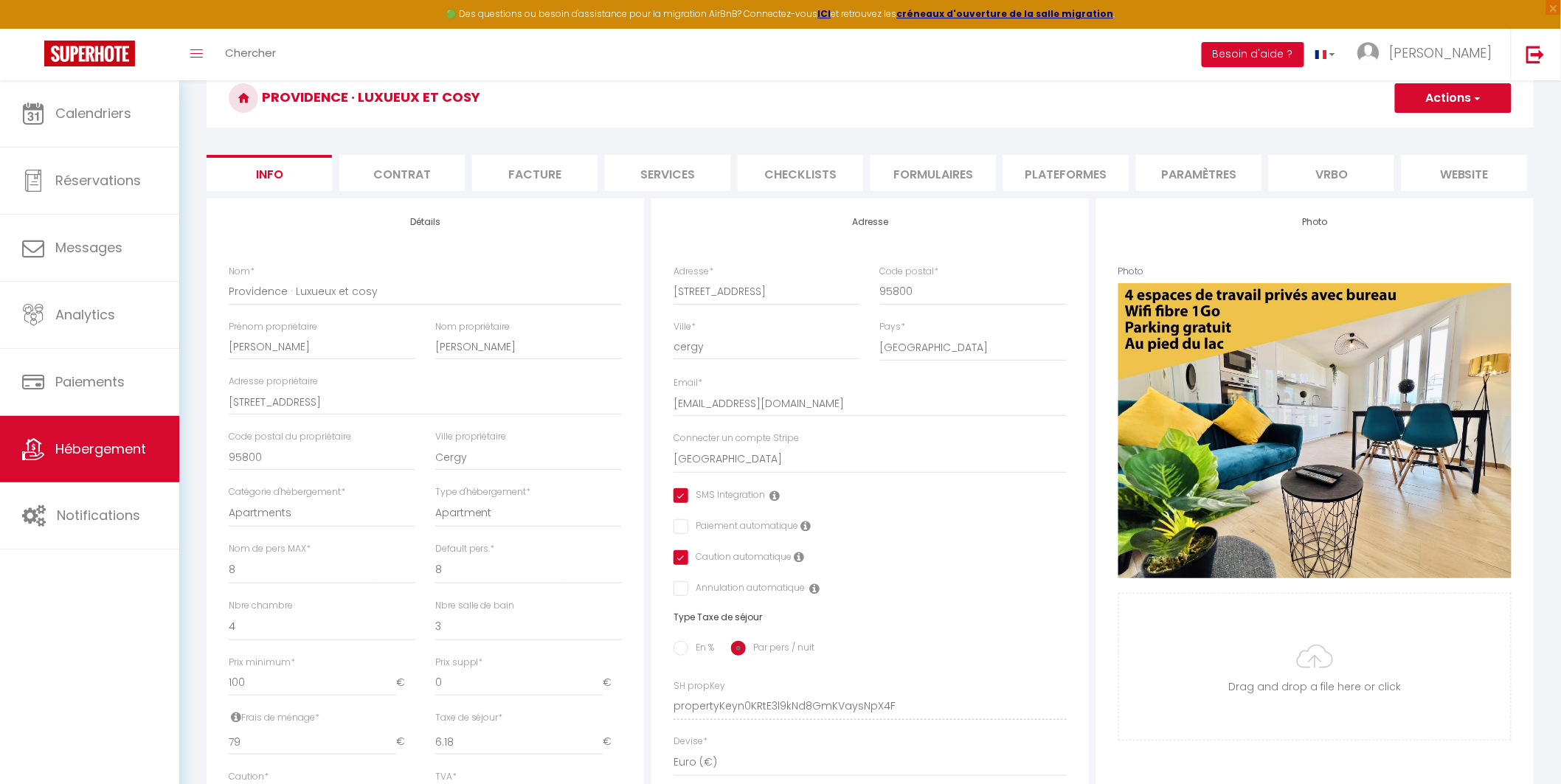
scroll to position [37, 0]
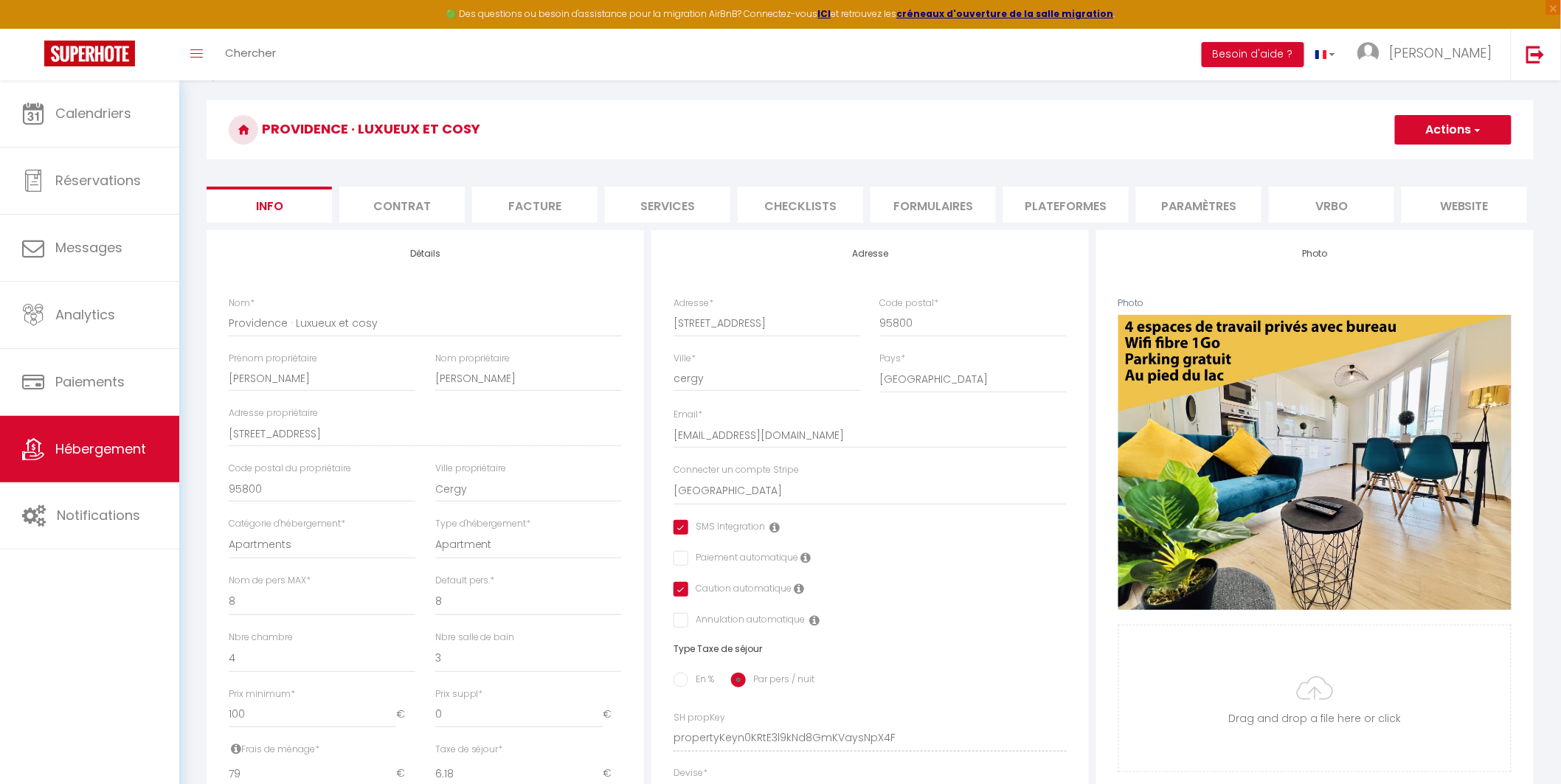
click at [1196, 192] on li "Paramètres" at bounding box center [1199, 205] width 125 height 36
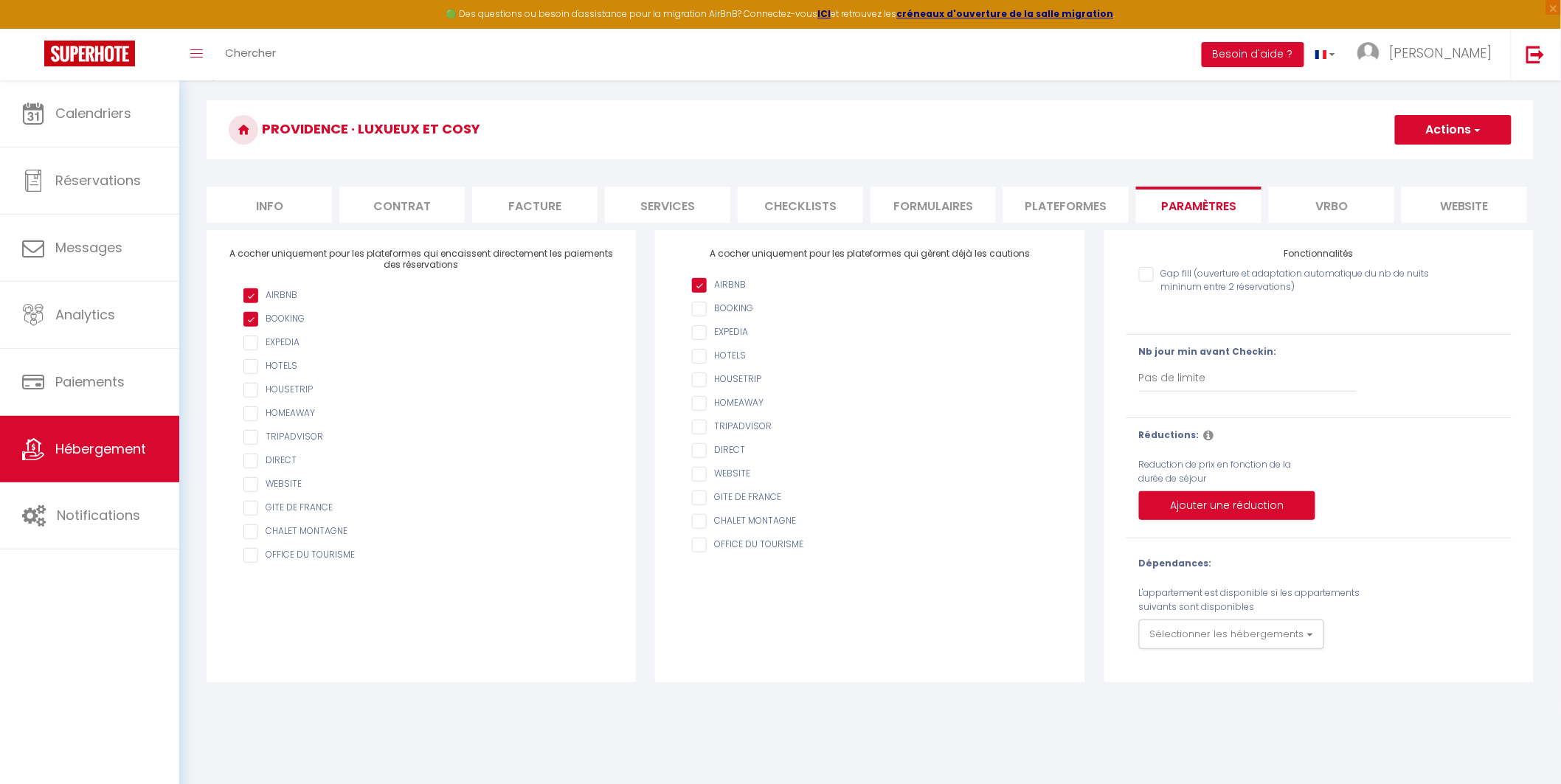
click at [1090, 209] on li "Plateformes" at bounding box center [1066, 205] width 125 height 36
select select
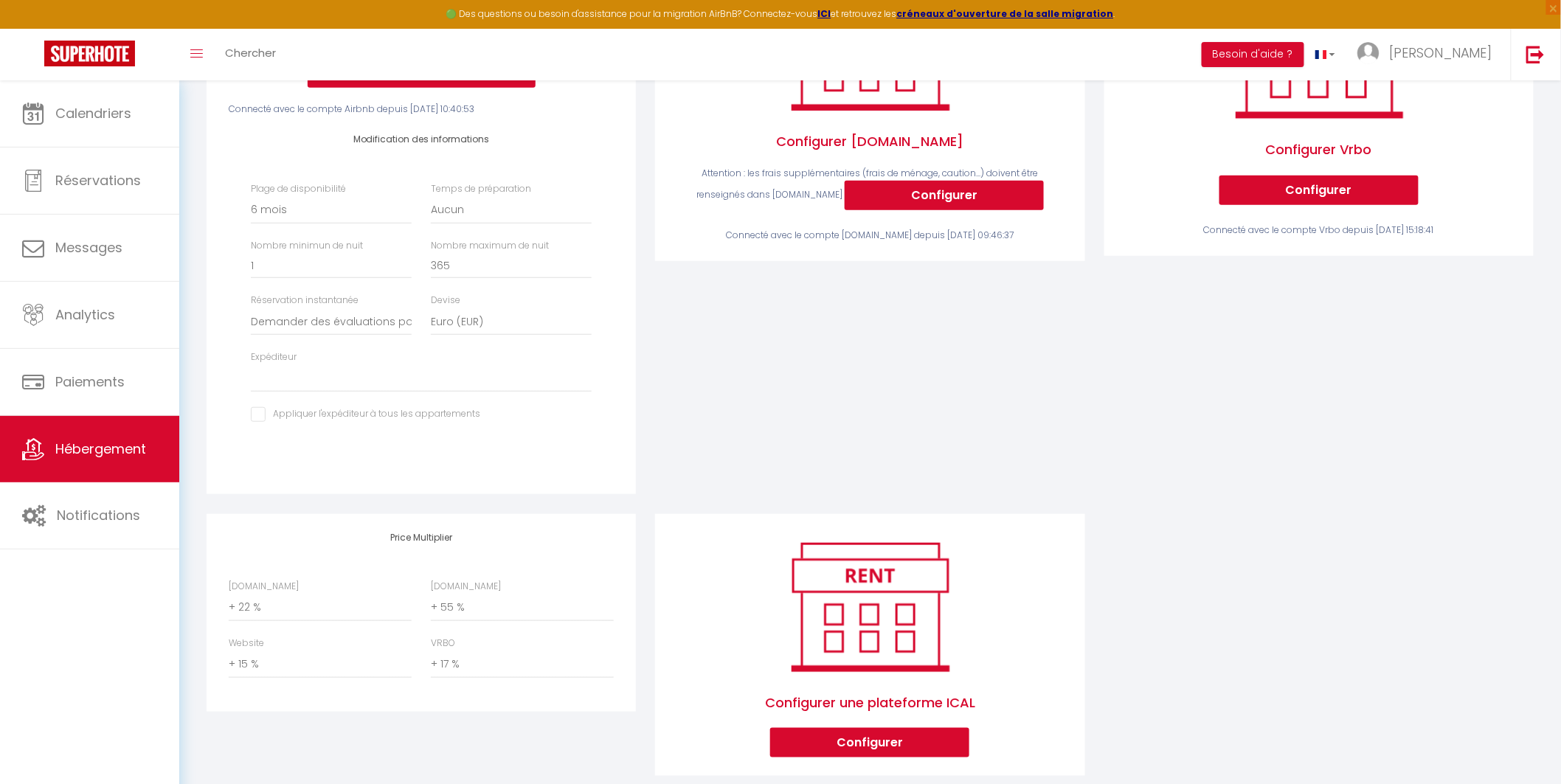
scroll to position [368, 0]
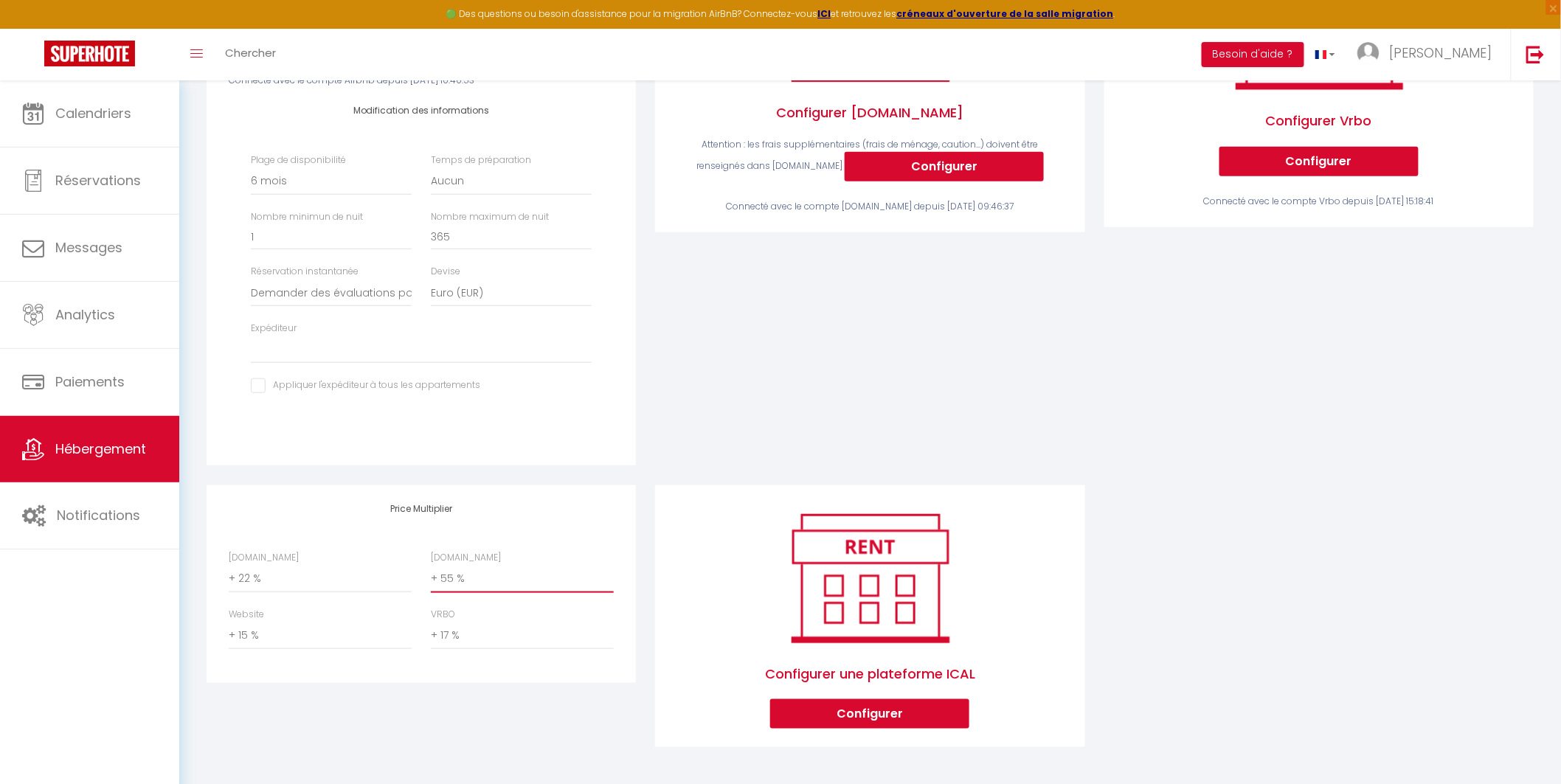
click at [475, 576] on select "0 + 1 % + 2 % + 3 % + 4 % + 5 % + 6 % + 7 % + 8 % + 9 %" at bounding box center [522, 579] width 183 height 28
select select "+ 60 %"
click at [431, 565] on select "0 + 1 % + 2 % + 3 % + 4 % + 5 % + 6 % + 7 % + 8 % + 9 %" at bounding box center [522, 579] width 183 height 28
select select
click at [646, 541] on div "Configurer une plateforme ICAL Configurer" at bounding box center [870, 627] width 449 height 282
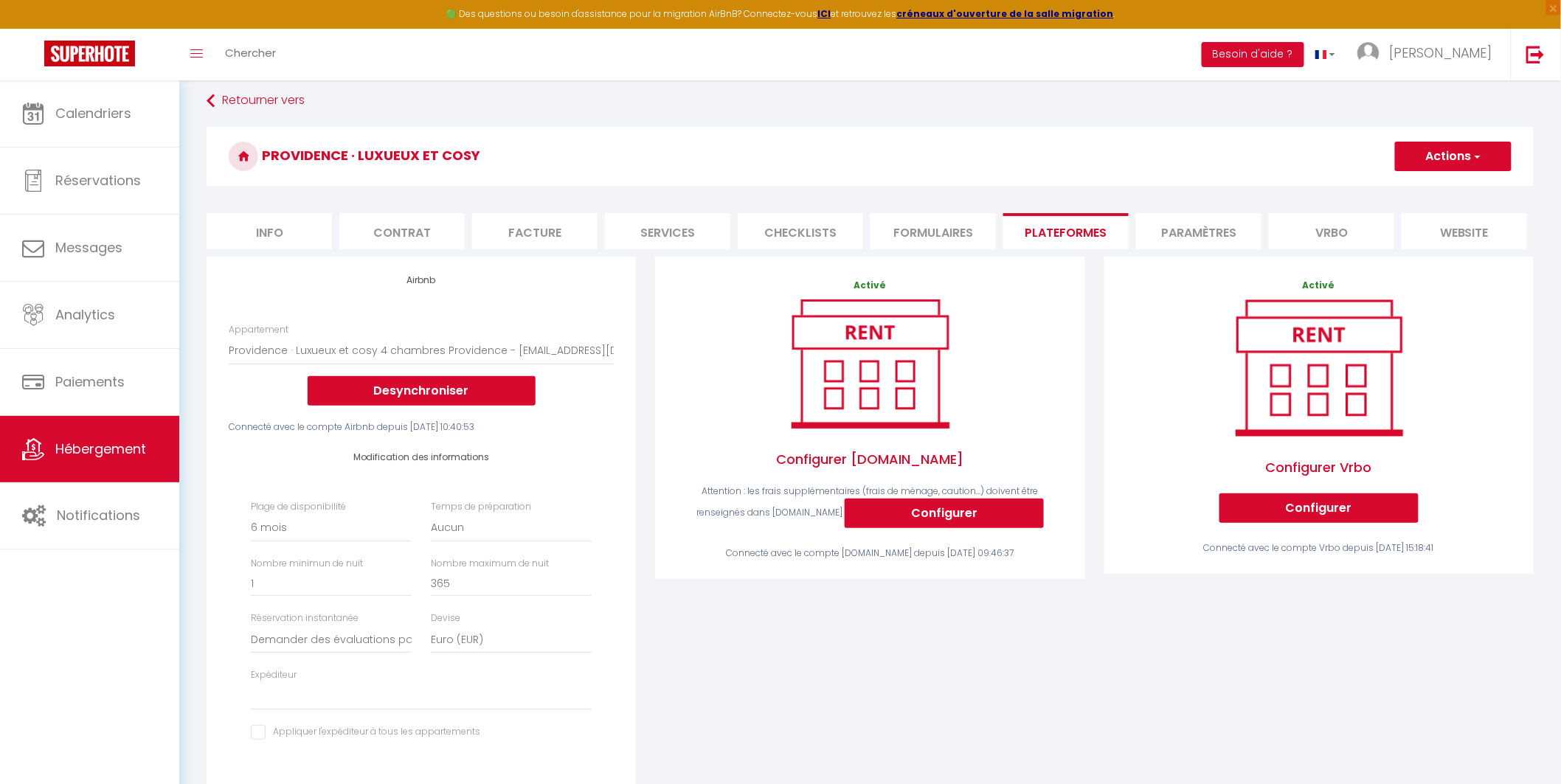
scroll to position [0, 0]
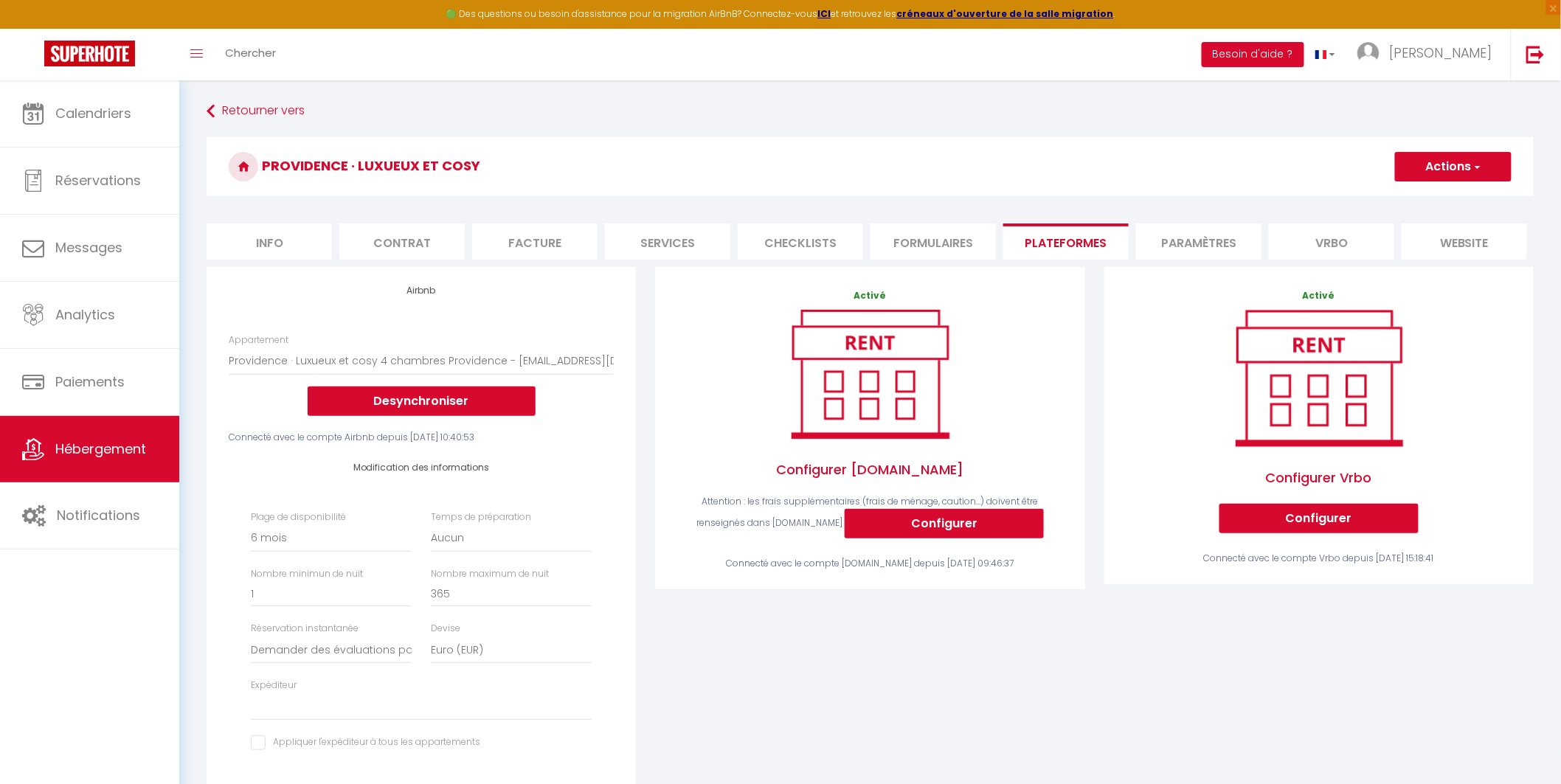
click at [1480, 169] on span "button" at bounding box center [1477, 167] width 9 height 15
click at [1426, 196] on link "Enregistrer" at bounding box center [1452, 199] width 117 height 19
select select "180"
select select "well_reviewed_guests"
select select "EUR"
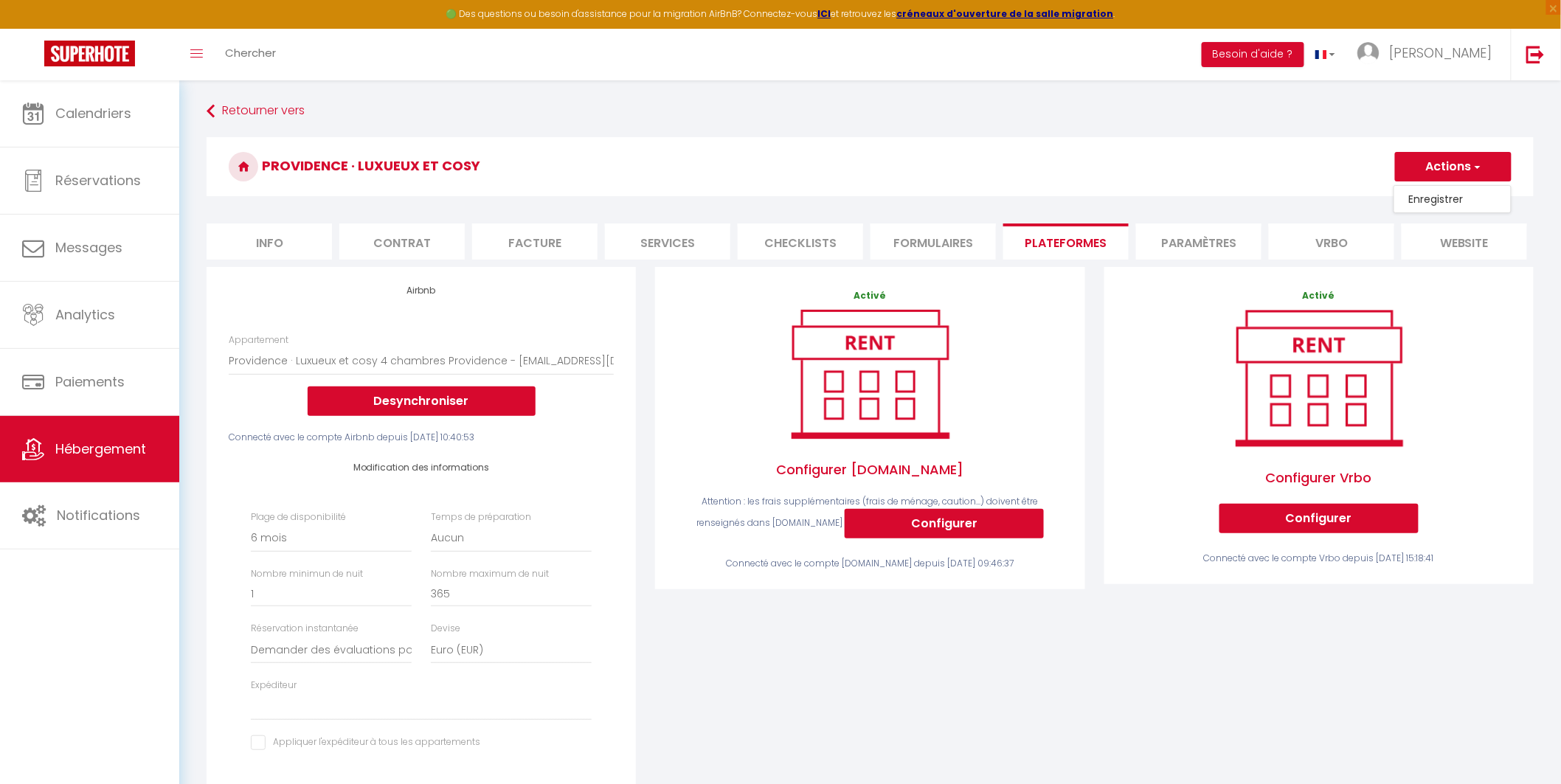
select select
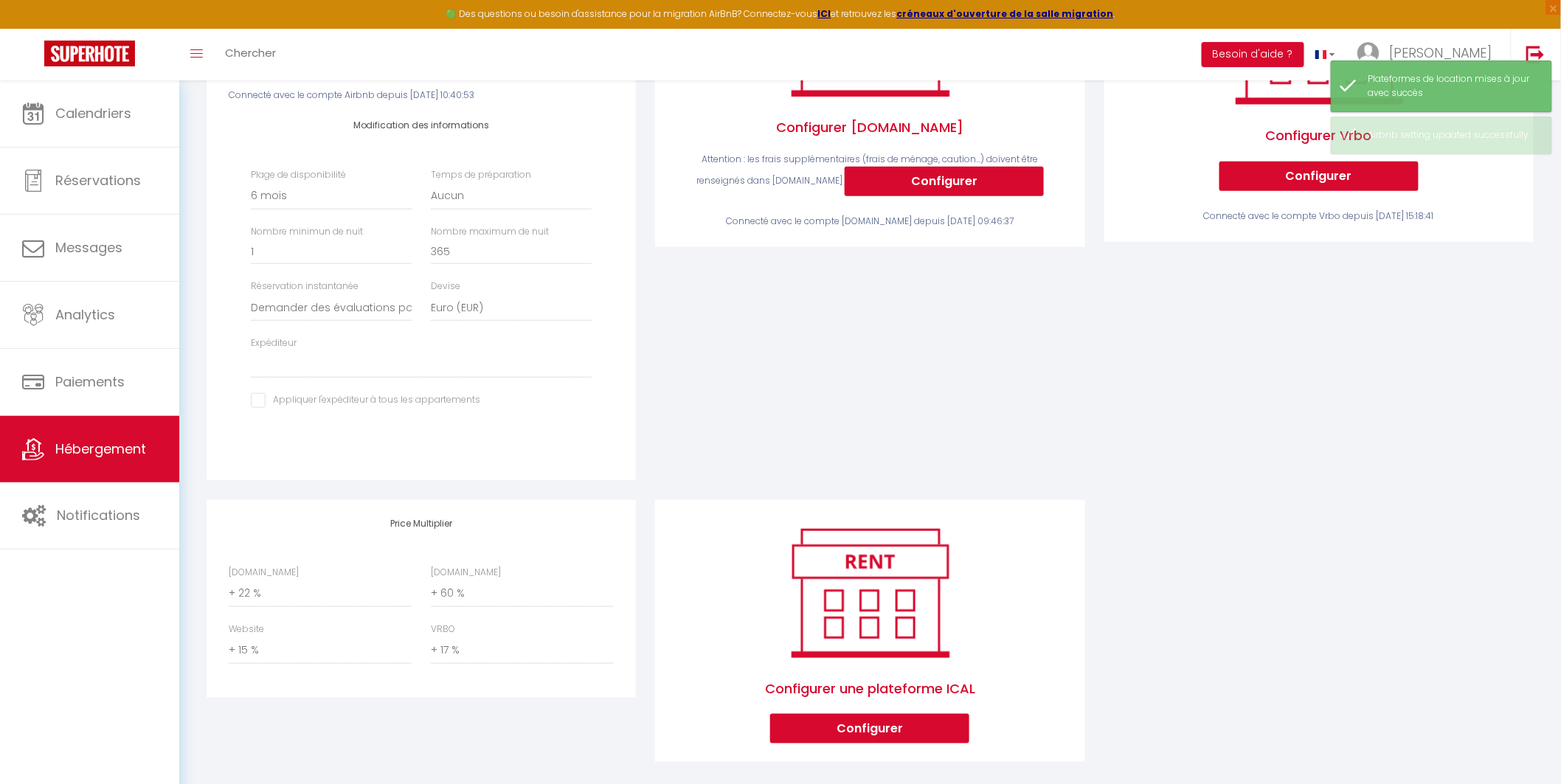
scroll to position [368, 0]
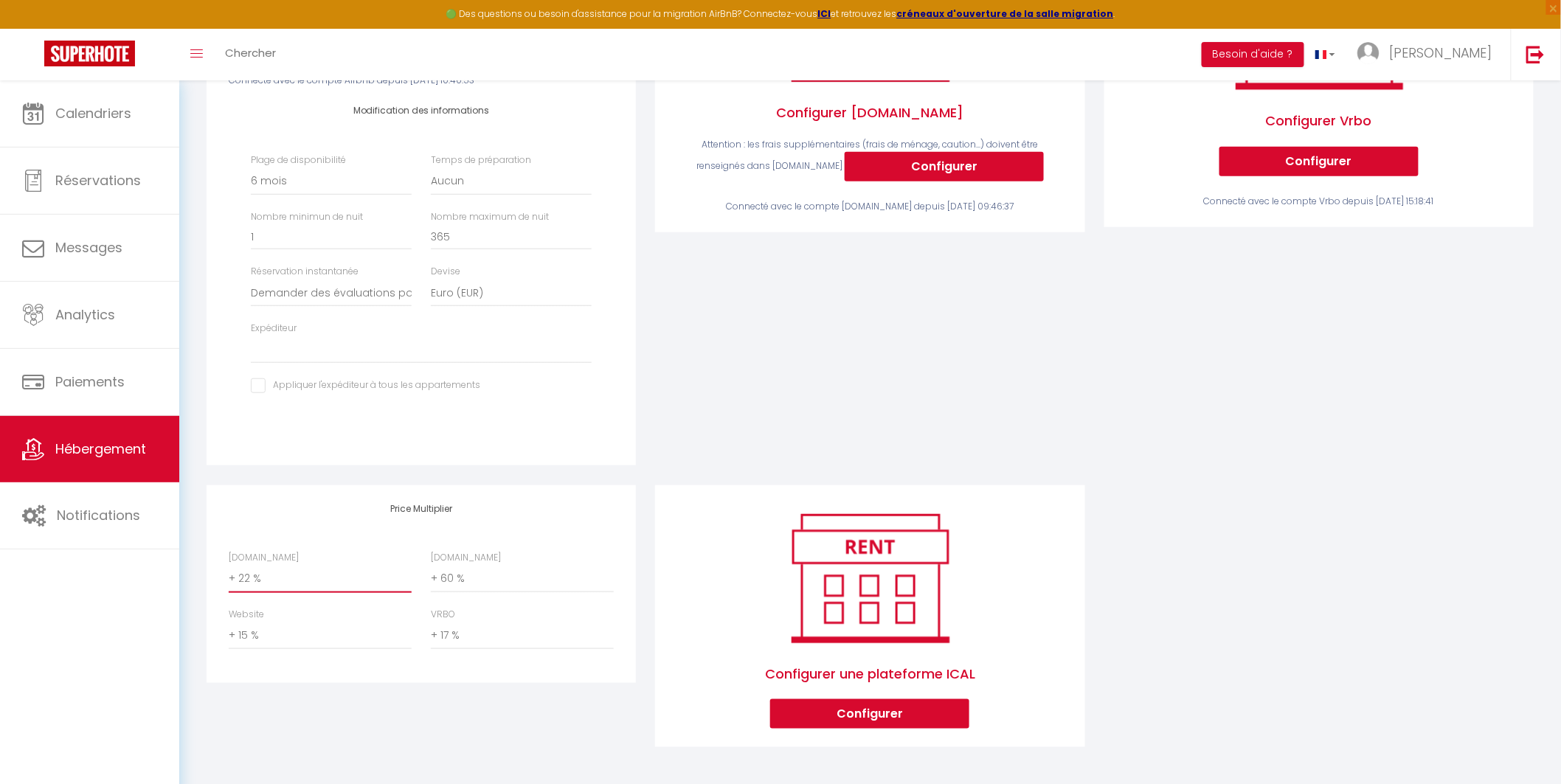
click at [273, 584] on select "0 + 1 % + 2 % + 3 % + 4 % + 5 % + 6 % + 7 % + 8 % + 9 %" at bounding box center [319, 579] width 183 height 28
select select "+ 23 %"
click at [228, 565] on select "0 + 1 % + 2 % + 3 % + 4 % + 5 % + 6 % + 7 % + 8 % + 9 %" at bounding box center [319, 579] width 183 height 28
select select
click at [462, 639] on select "0 + 1 % + 2 % + 3 % + 4 % + 5 % + 6 % + 7 % + 8 % + 9 %" at bounding box center [522, 636] width 183 height 28
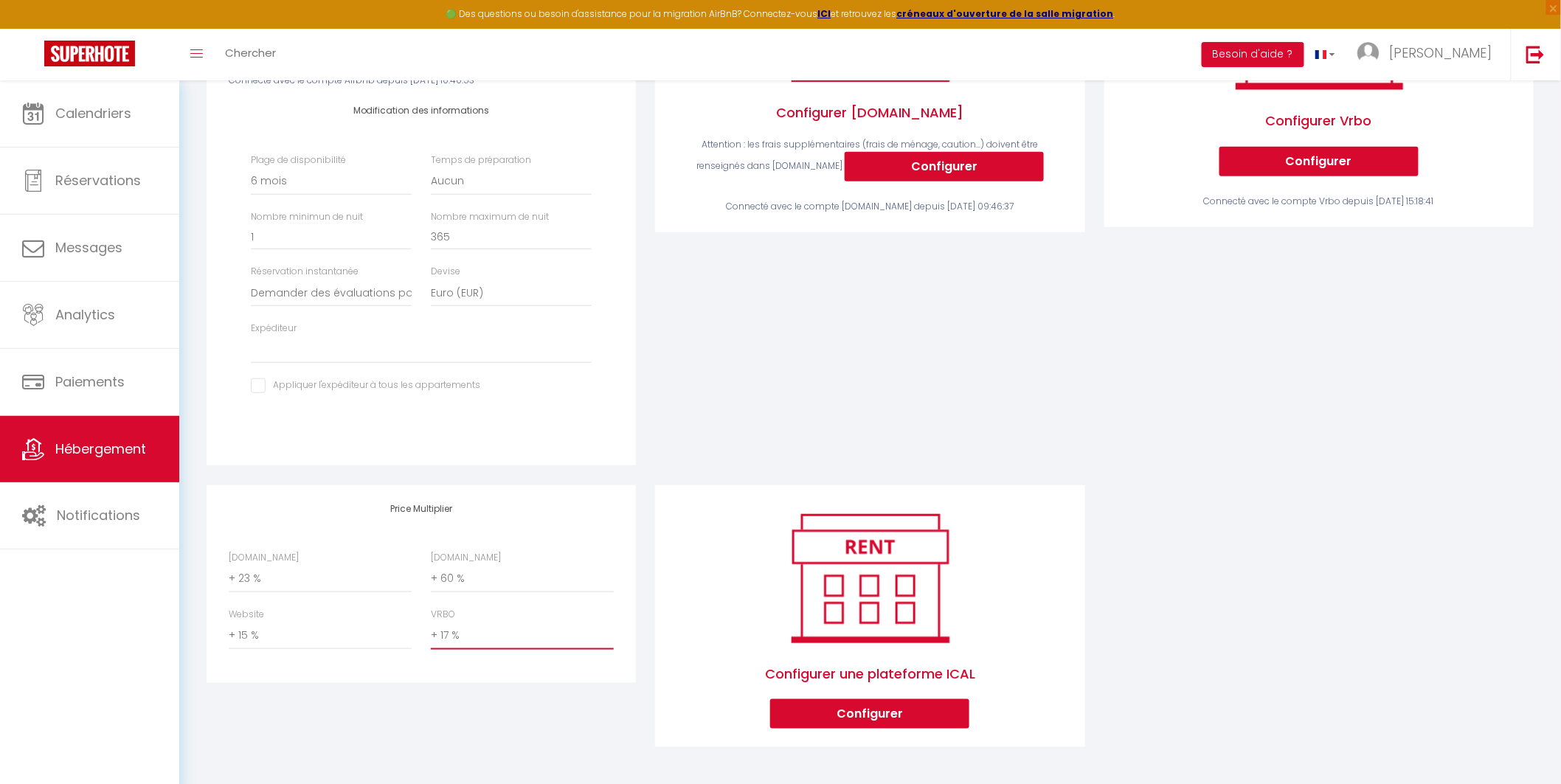
select select "+ 23 %"
click at [431, 622] on select "0 + 1 % + 2 % + 3 % + 4 % + 5 % + 6 % + 7 % + 8 % + 9 %" at bounding box center [522, 636] width 183 height 28
select select
click at [775, 421] on div "Activé Configurer [DOMAIN_NAME] Attention : les frais supplémentaires (frais de…" at bounding box center [870, 197] width 449 height 575
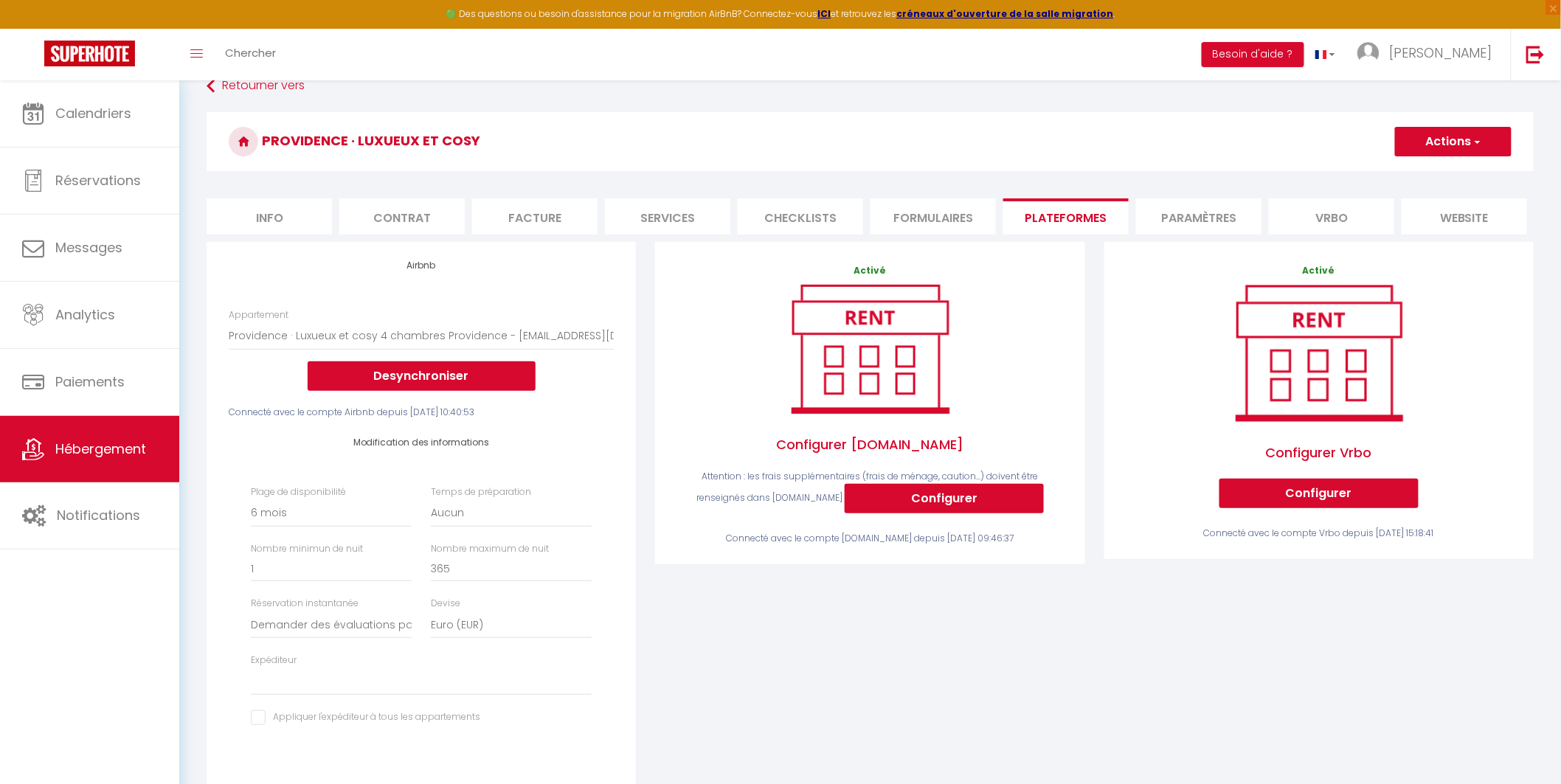
scroll to position [0, 0]
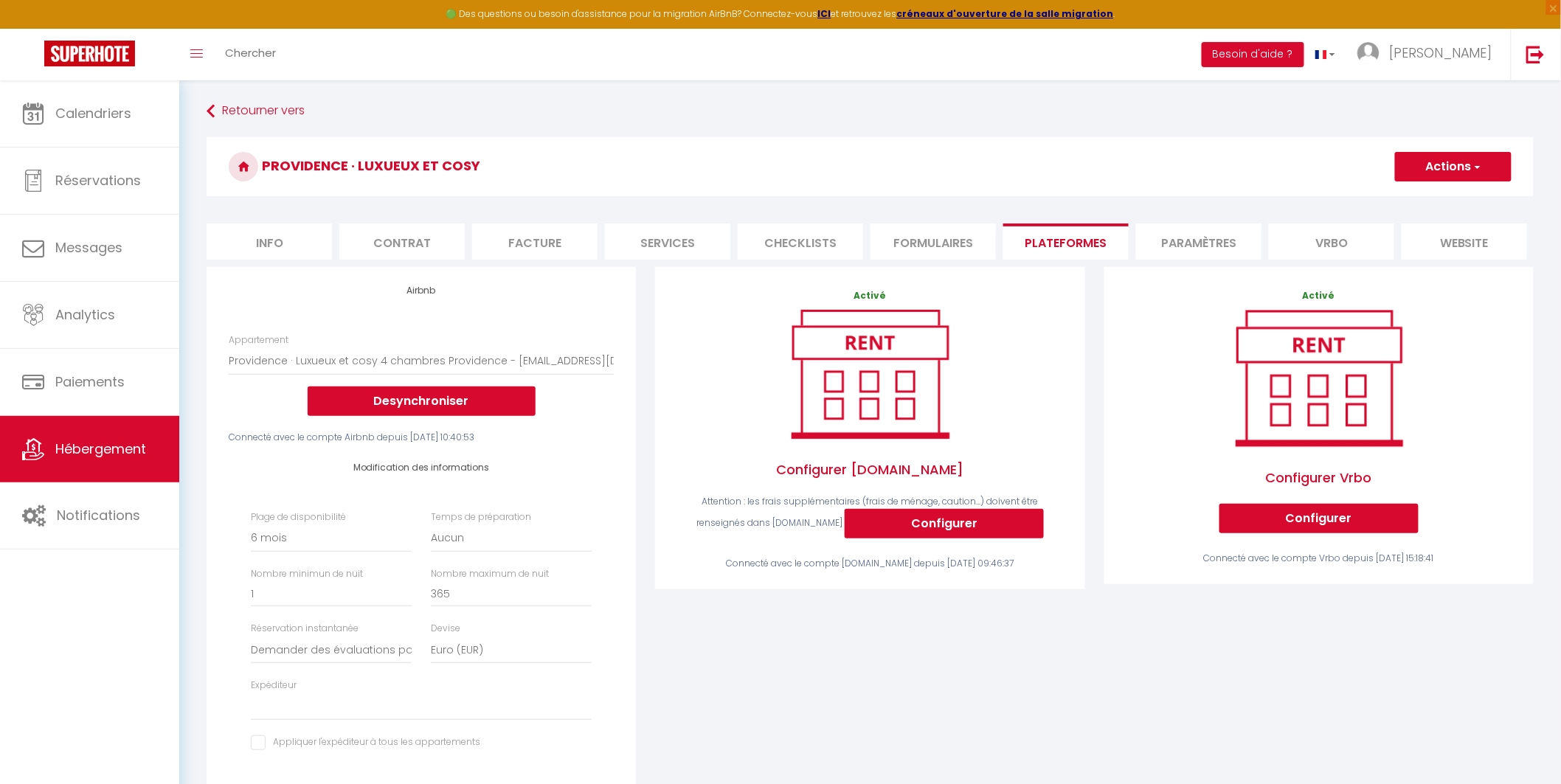
click at [1479, 166] on span "button" at bounding box center [1477, 167] width 9 height 15
click at [1434, 201] on link "Enregistrer" at bounding box center [1452, 199] width 117 height 19
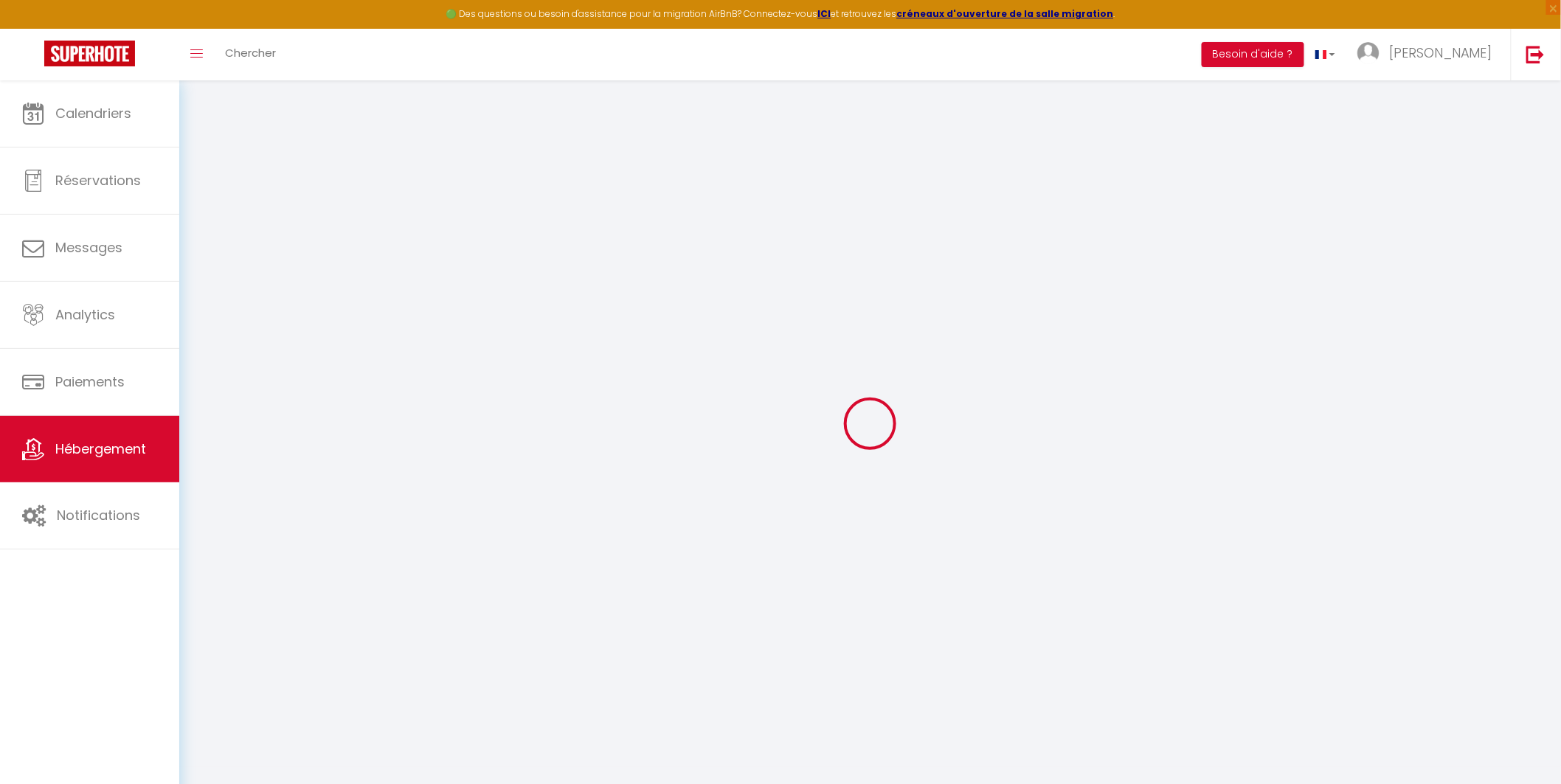
select select "180"
select select "well_reviewed_guests"
select select "EUR"
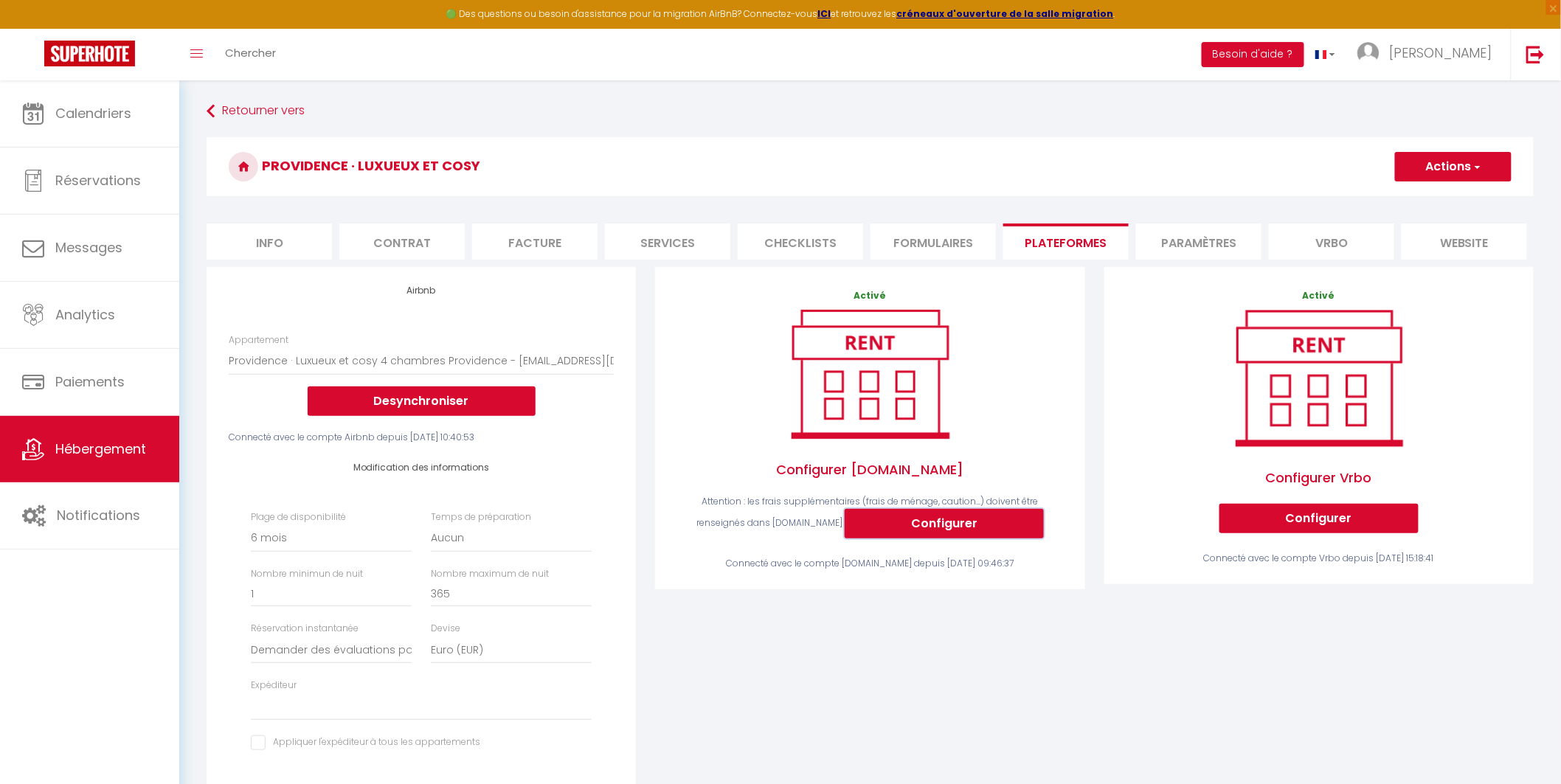
click at [897, 539] on button "Configurer" at bounding box center [944, 523] width 199 height 29
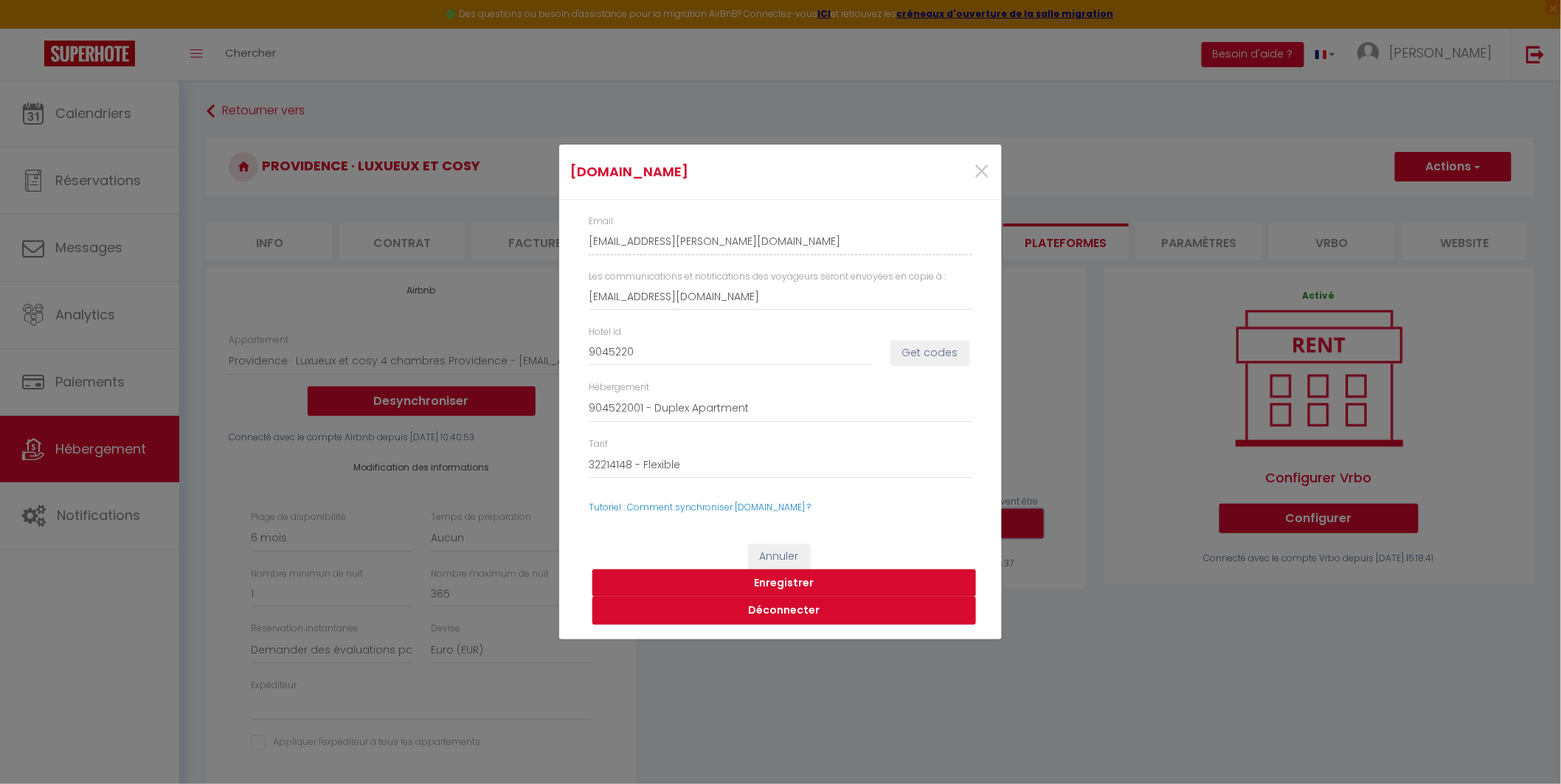
select select
click at [992, 173] on span "×" at bounding box center [988, 171] width 18 height 45
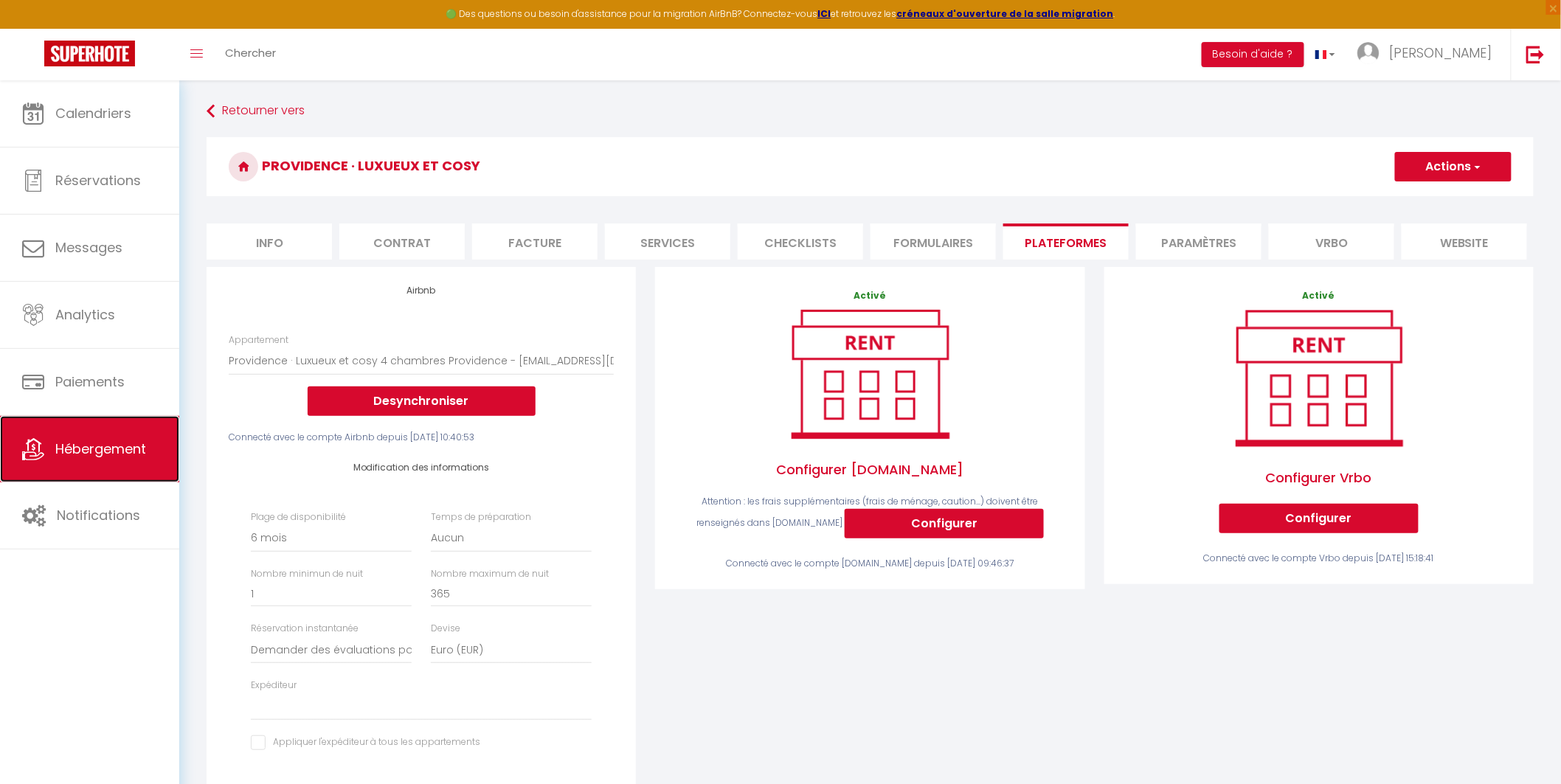
click at [81, 455] on span "Hébergement" at bounding box center [100, 448] width 91 height 18
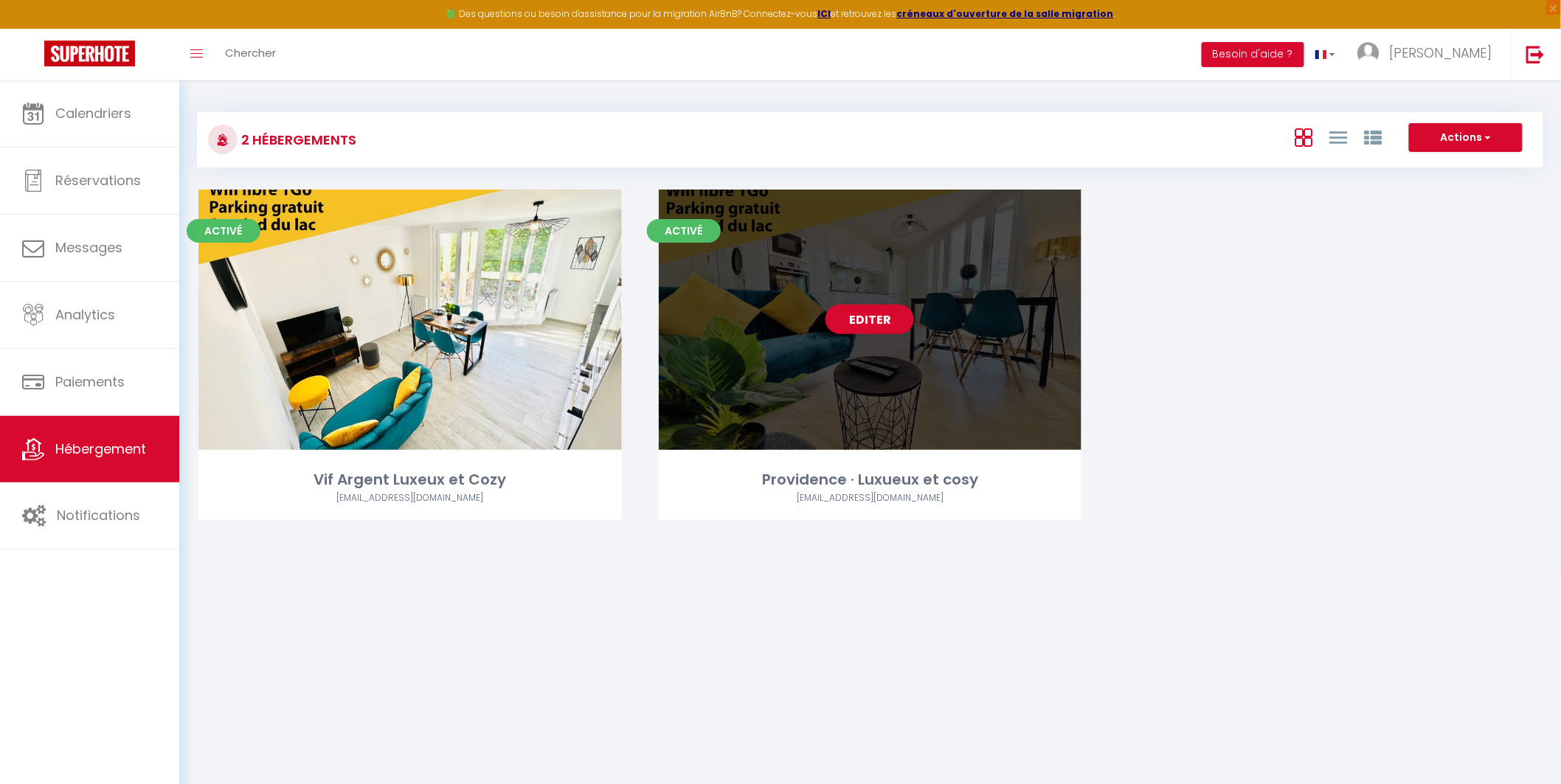
click at [871, 315] on link "Editer" at bounding box center [870, 319] width 88 height 29
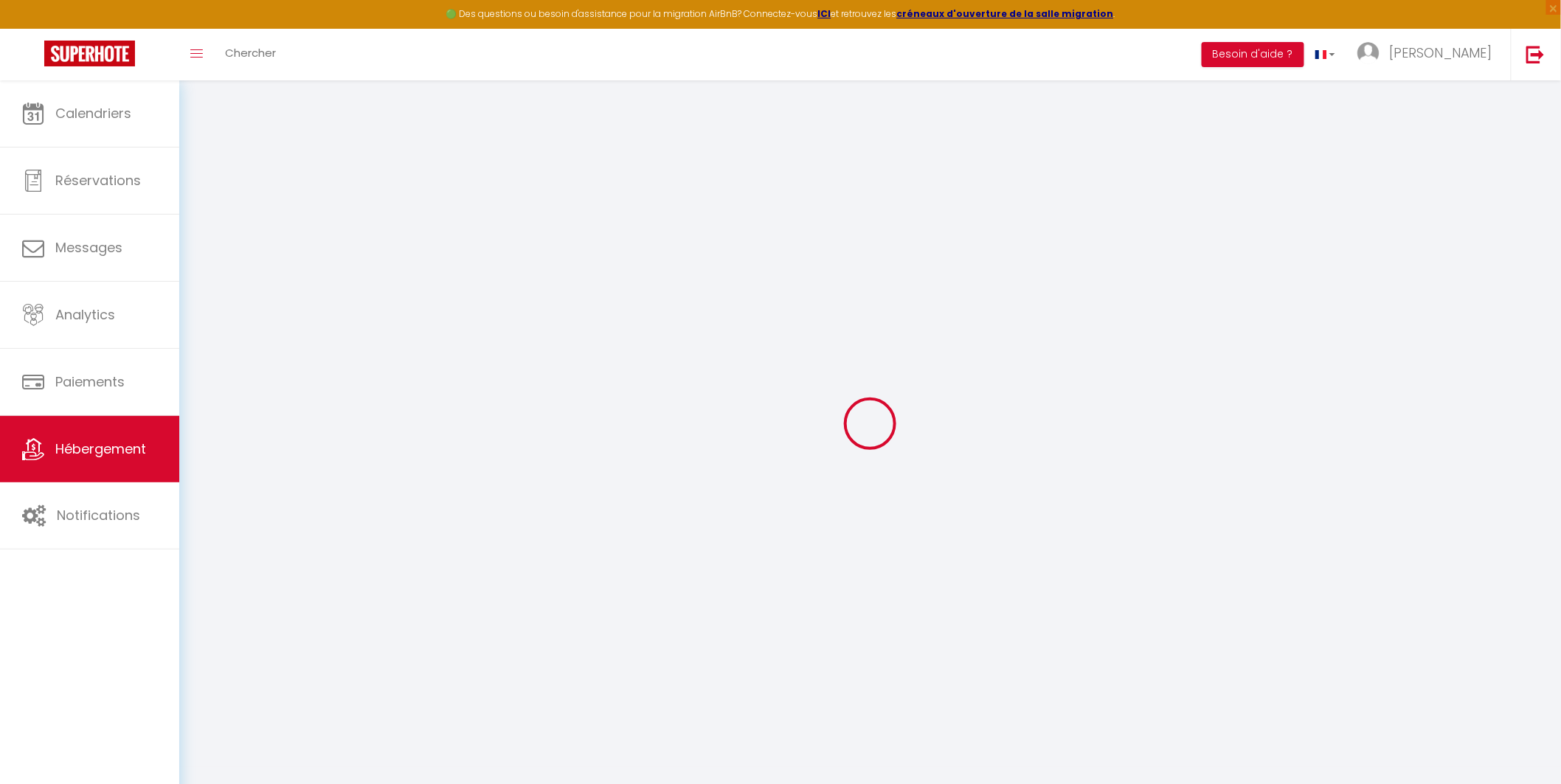
select select
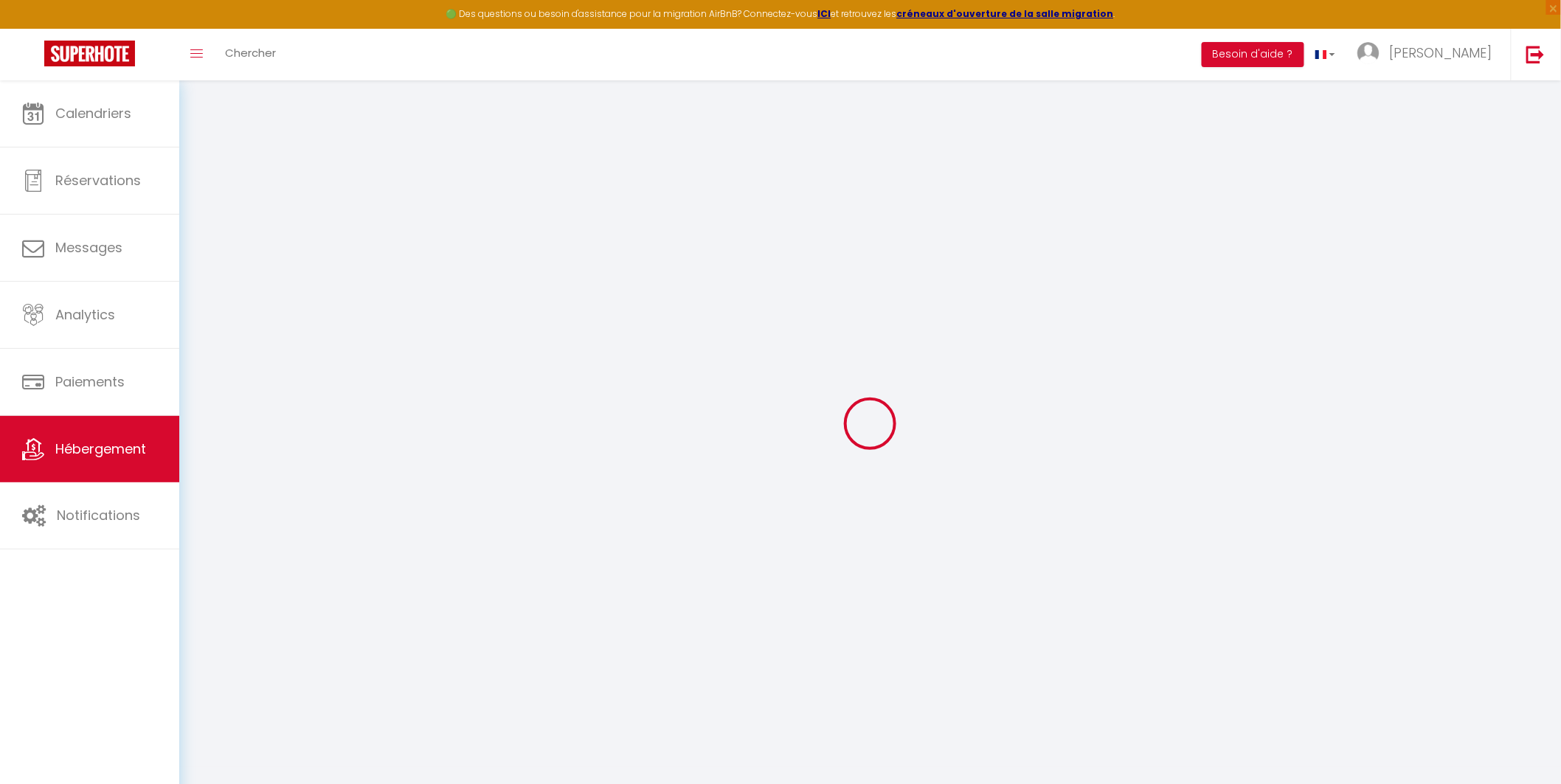
select select
checkbox input "true"
checkbox input "false"
checkbox input "true"
checkbox input "false"
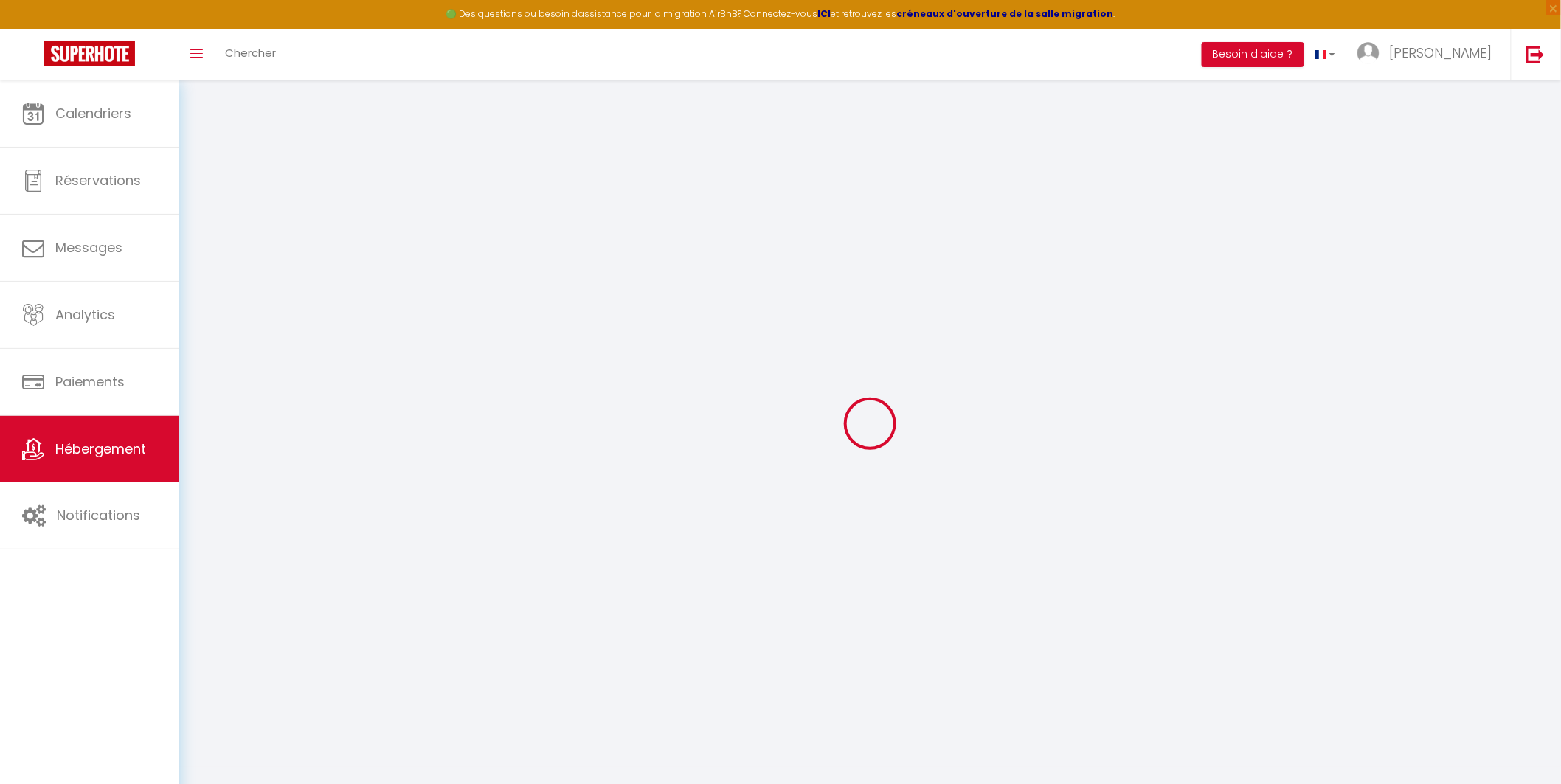
select select
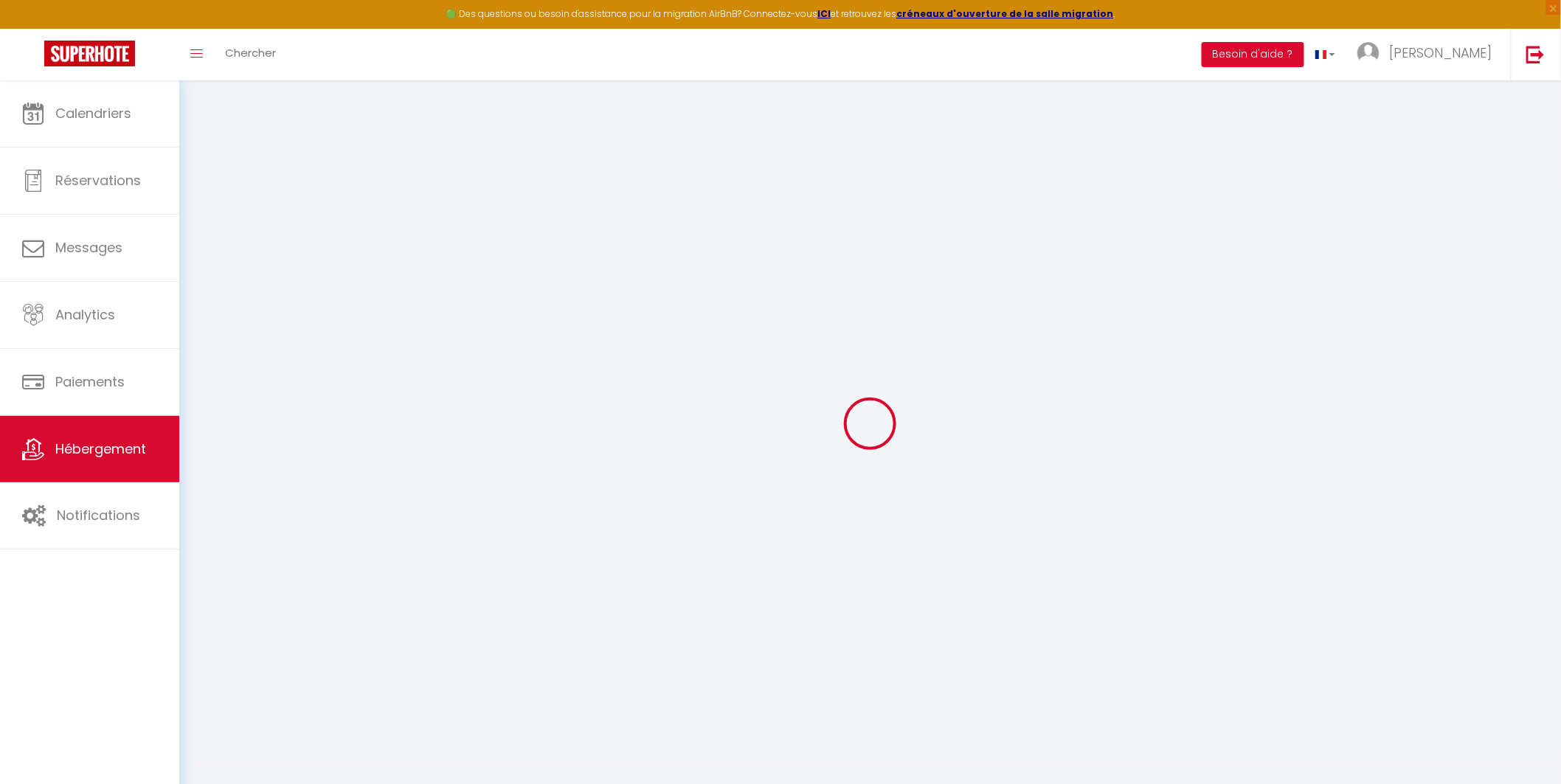
select select
checkbox input "true"
checkbox input "false"
checkbox input "true"
checkbox input "false"
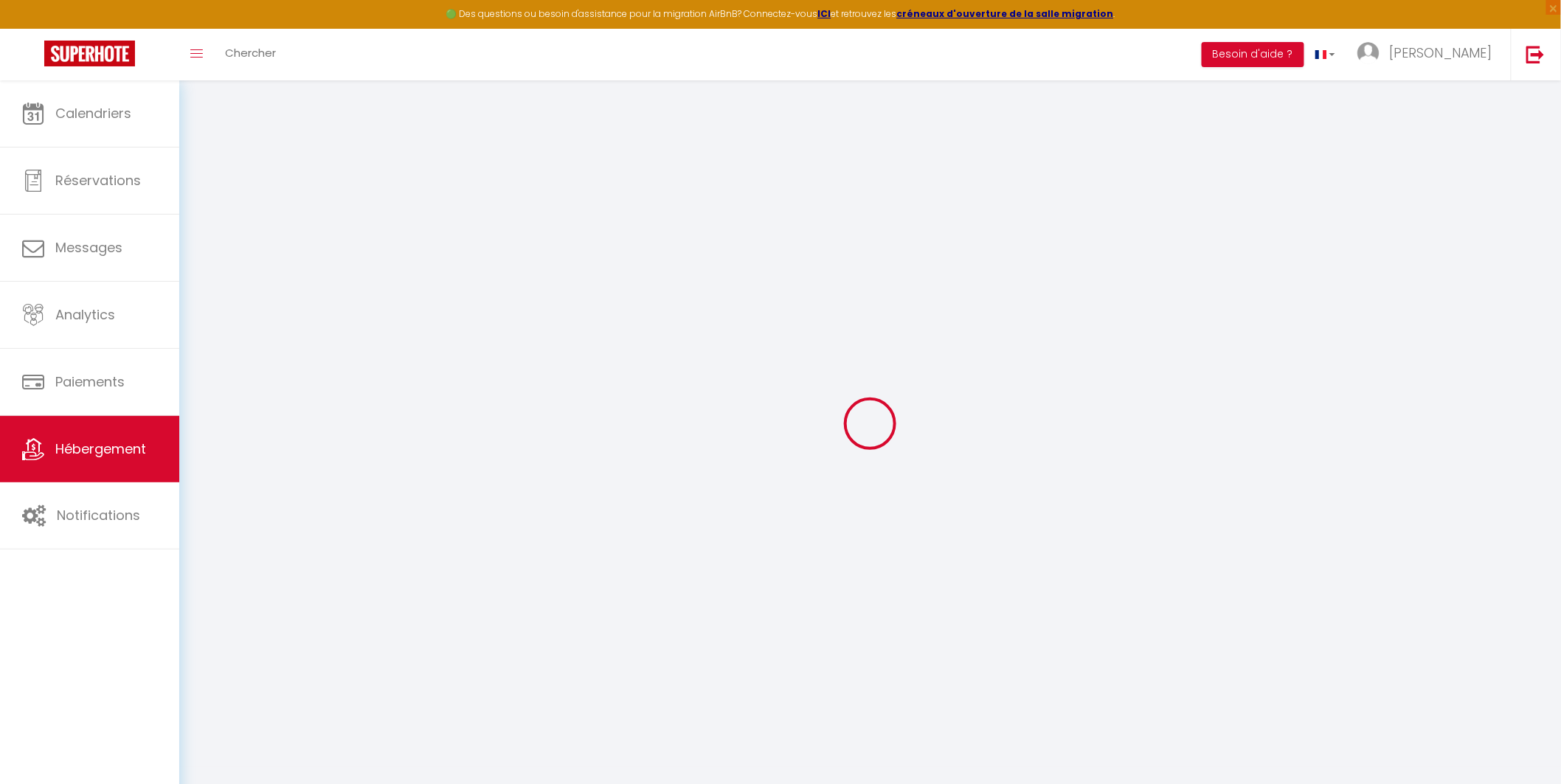
select select
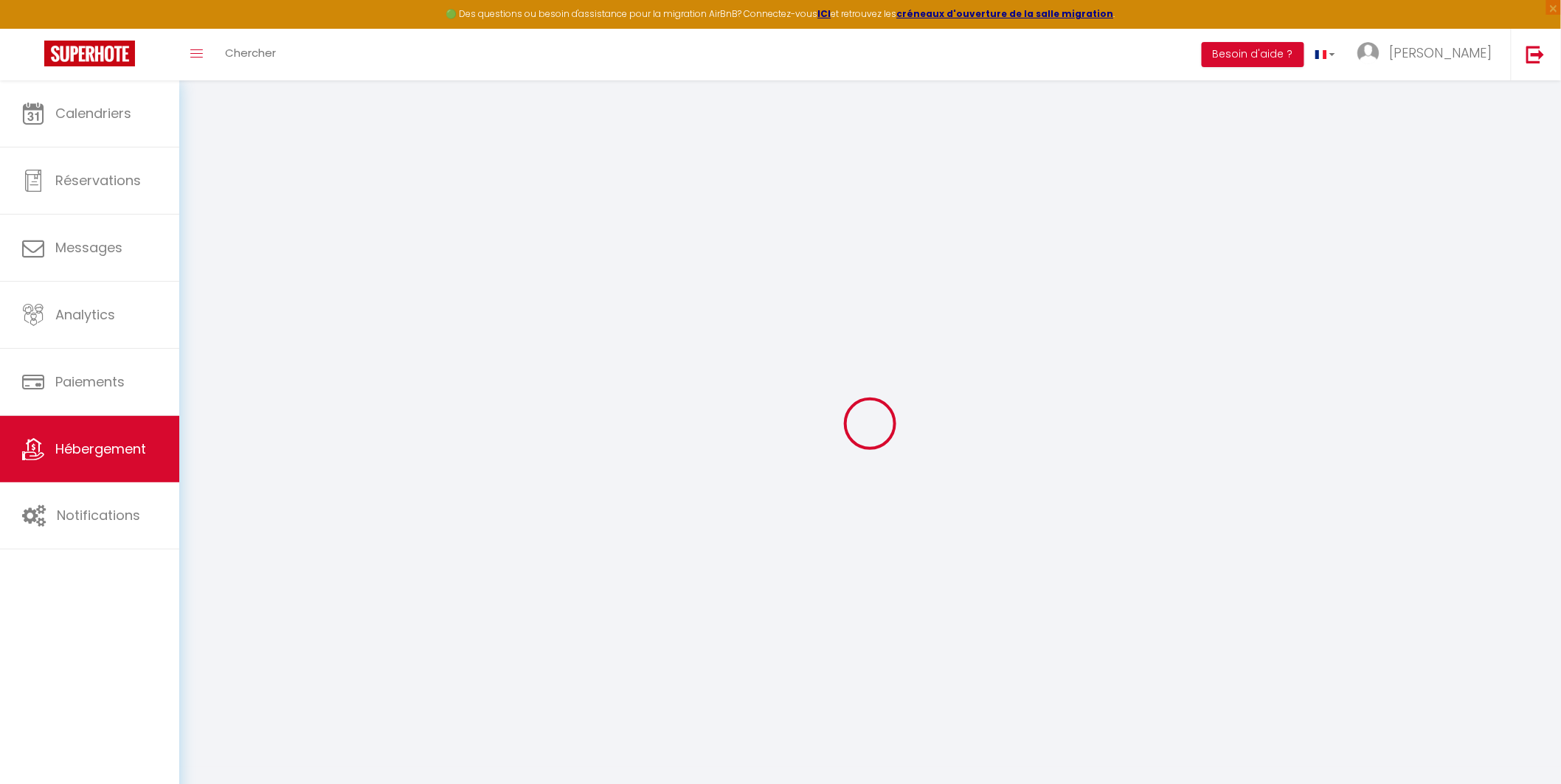
select select
checkbox input "true"
checkbox input "false"
checkbox input "true"
checkbox input "false"
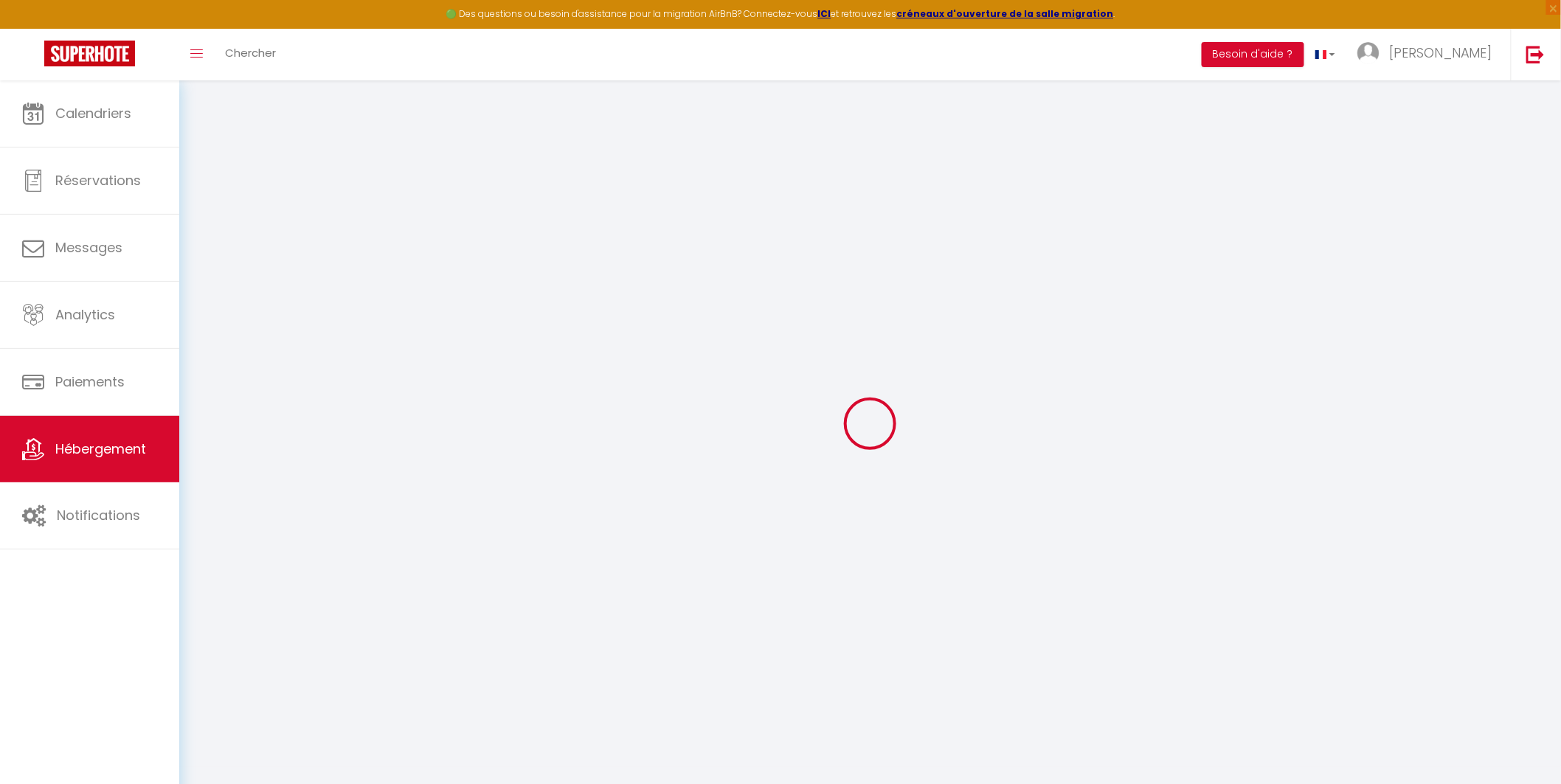
checkbox input "true"
checkbox input "false"
checkbox input "true"
checkbox input "false"
checkbox input "true"
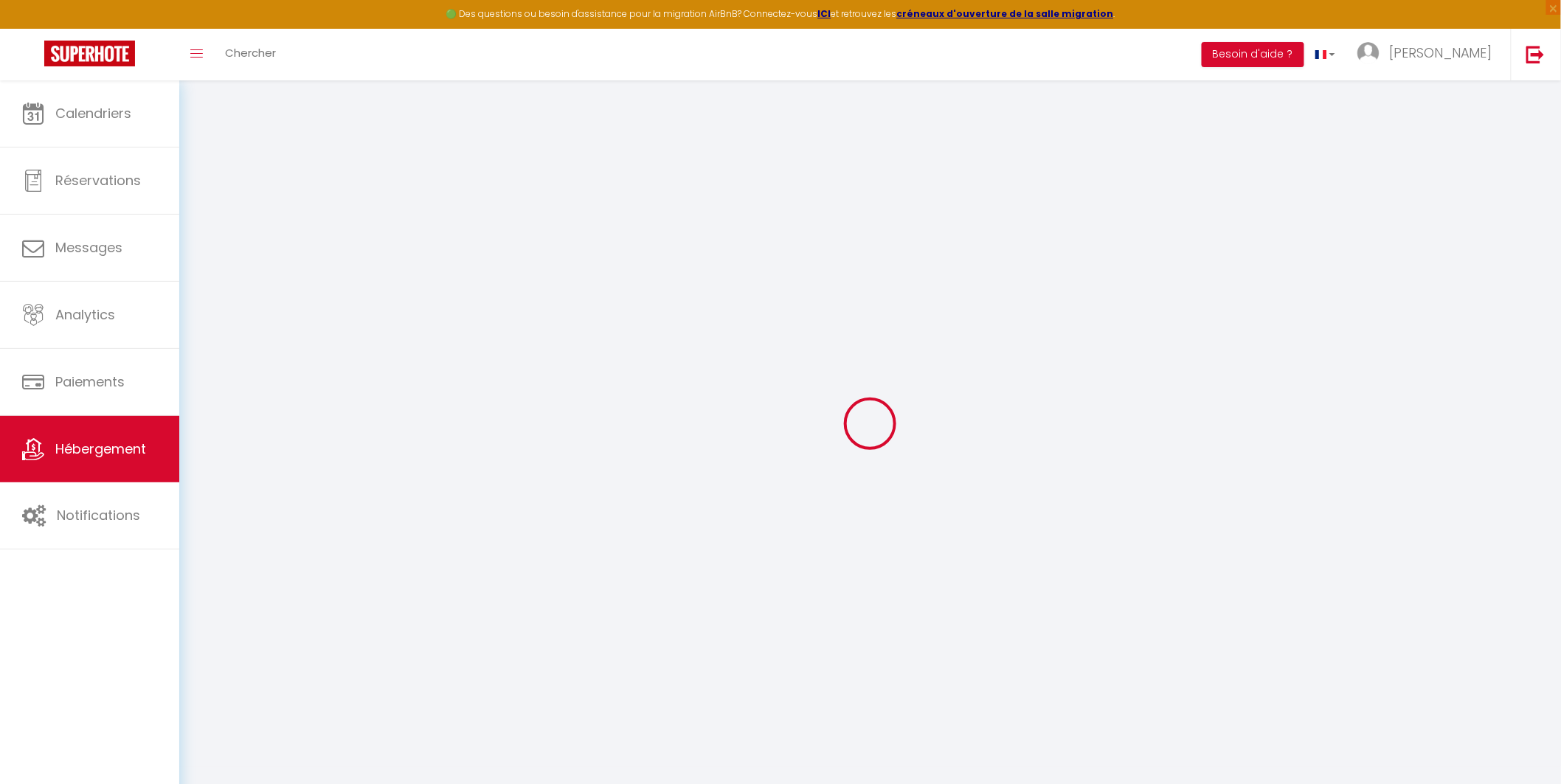
checkbox input "false"
checkbox input "true"
checkbox input "false"
select select "15:00"
select select
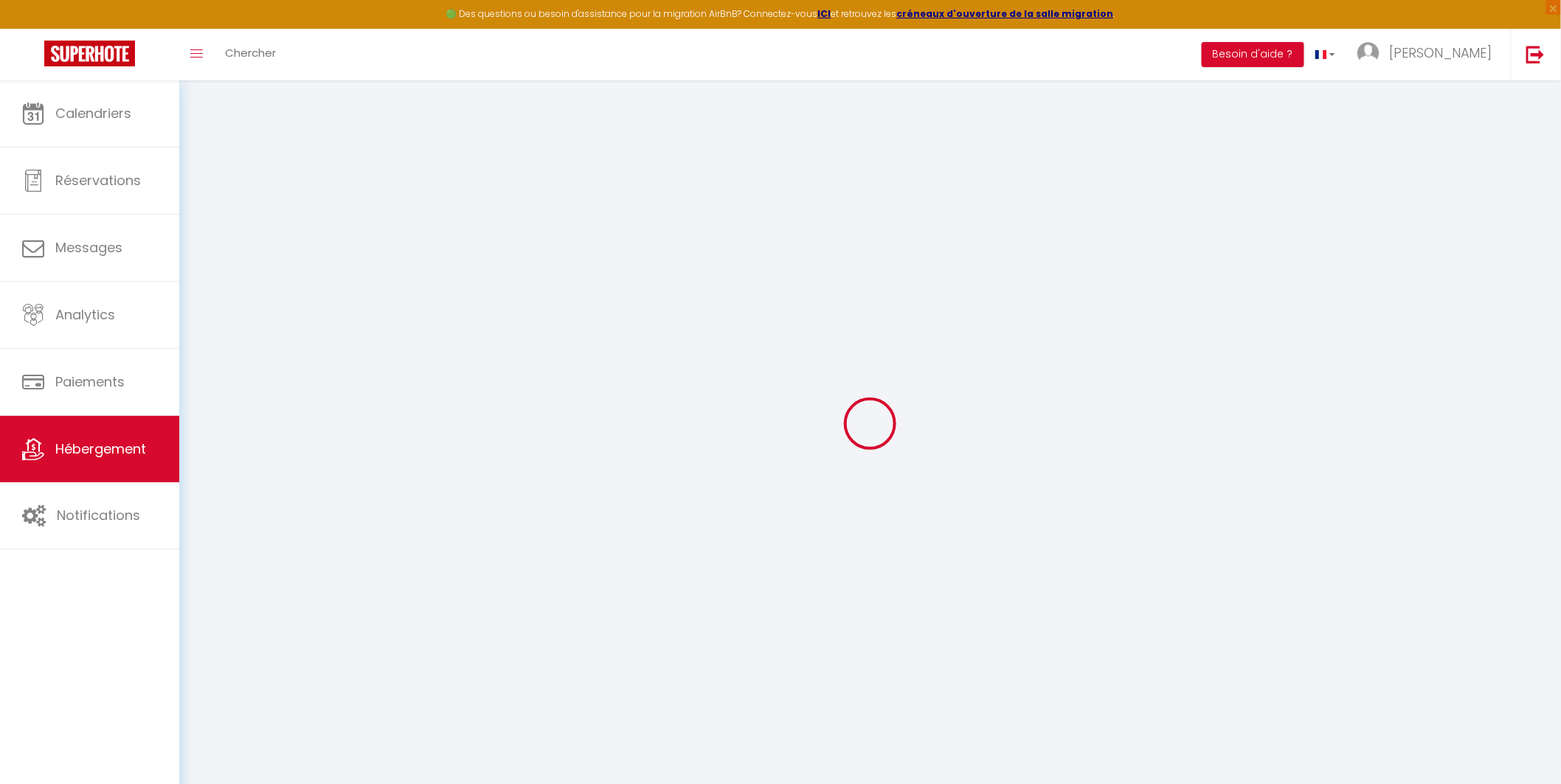
select select "10:00"
select select "15"
select select "17:00"
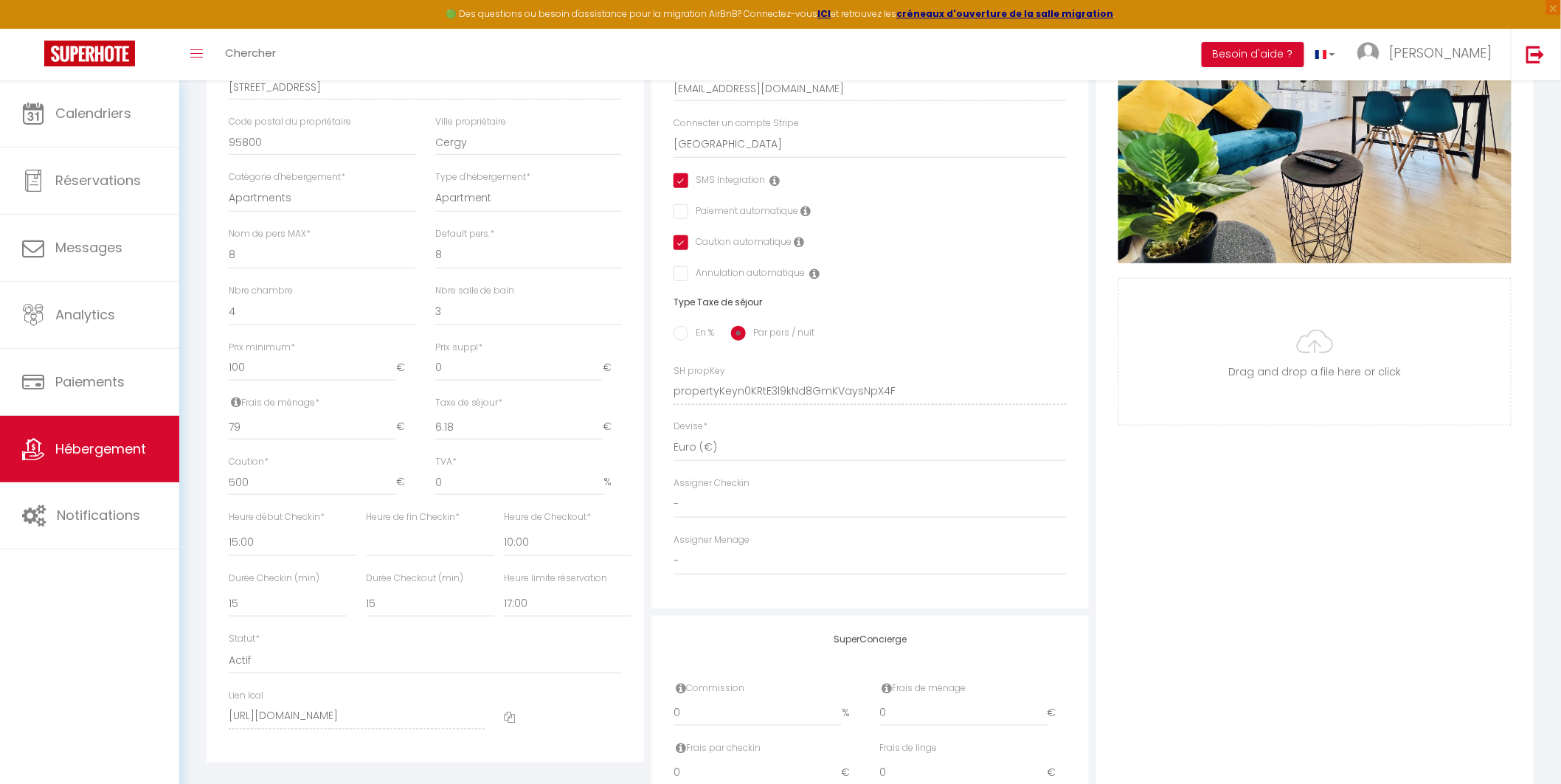
scroll to position [409, 0]
